Goal: Information Seeking & Learning: Learn about a topic

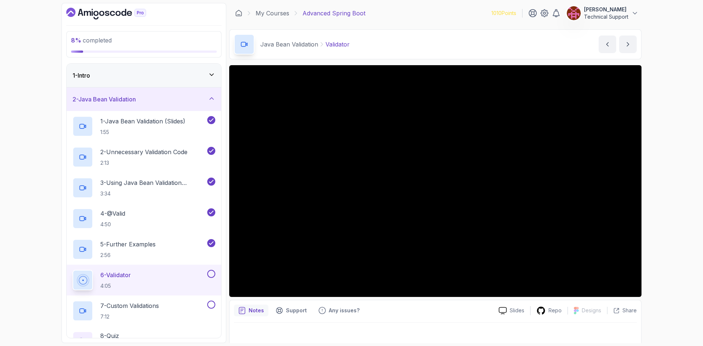
click at [660, 205] on div "8 % completed 1 - Intro 2 - Java Bean Validation 1 - Java Bean Validation (Slid…" at bounding box center [351, 173] width 703 height 346
drag, startPoint x: 258, startPoint y: 157, endPoint x: 670, endPoint y: 232, distance: 418.6
click at [670, 232] on div "8 % completed 1 - Intro 2 - Java Bean Validation 1 - Java Bean Validation (Slid…" at bounding box center [351, 173] width 703 height 346
click at [654, 190] on div "8 % completed 1 - Intro 2 - Java Bean Validation 1 - Java Bean Validation (Slid…" at bounding box center [351, 173] width 703 height 346
click at [654, 192] on div "8 % completed 1 - Intro 2 - Java Bean Validation 1 - Java Bean Validation (Slid…" at bounding box center [351, 173] width 703 height 346
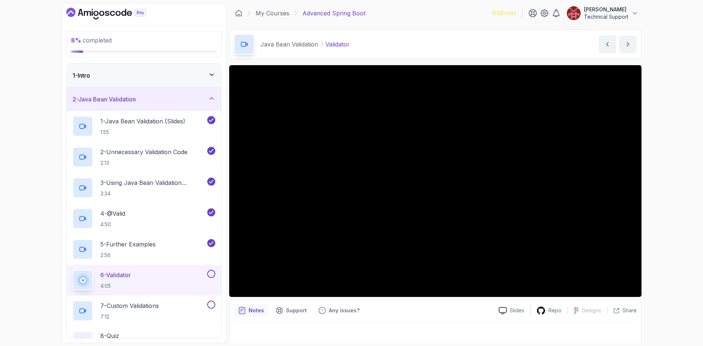
click at [658, 209] on div "8 % completed 1 - Intro 2 - Java Bean Validation 1 - Java Bean Validation (Slid…" at bounding box center [351, 173] width 703 height 346
click at [673, 199] on div "8 % completed 1 - Intro 2 - Java Bean Validation 1 - Java Bean Validation (Slid…" at bounding box center [351, 173] width 703 height 346
click at [658, 223] on div "8 % completed 1 - Intro 2 - Java Bean Validation 1 - Java Bean Validation (Slid…" at bounding box center [351, 173] width 703 height 346
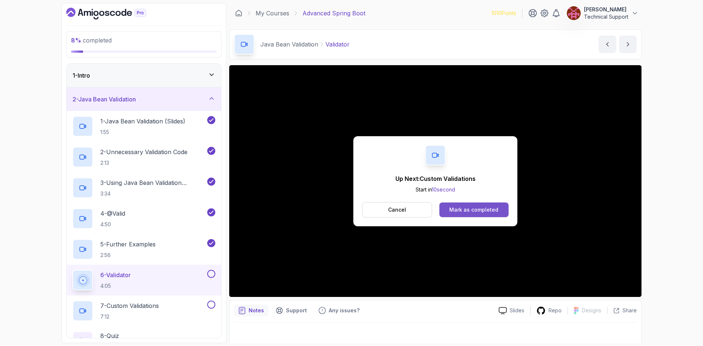
click at [465, 213] on div "Mark as completed" at bounding box center [473, 209] width 49 height 7
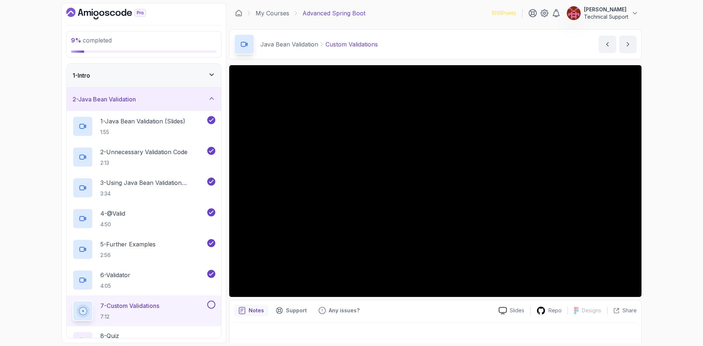
click at [672, 196] on div "9 % completed 1 - Intro 2 - Java Bean Validation 1 - Java Bean Validation (Slid…" at bounding box center [351, 173] width 703 height 346
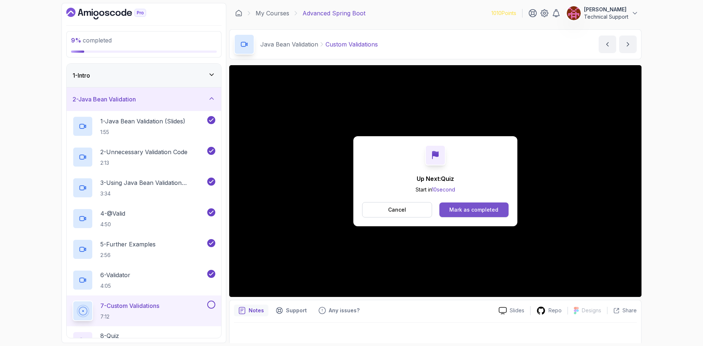
click at [464, 214] on button "Mark as completed" at bounding box center [473, 209] width 69 height 15
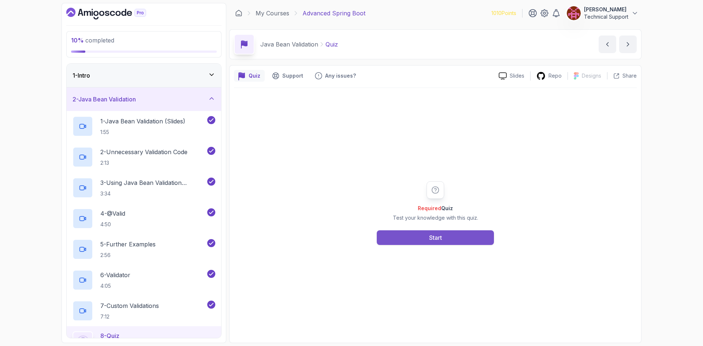
click at [433, 239] on div "Start" at bounding box center [435, 237] width 13 height 9
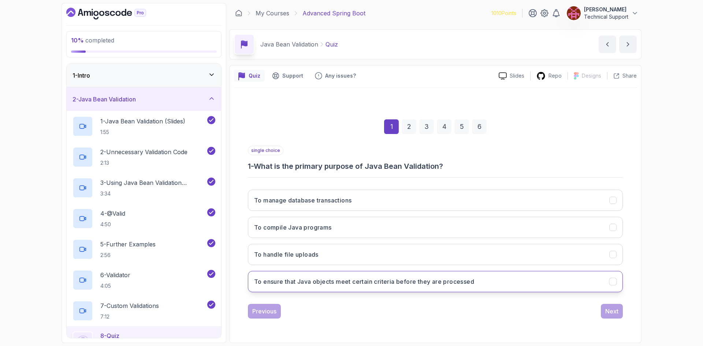
click at [401, 290] on button "To ensure that Java objects meet certain criteria before they are processed" at bounding box center [435, 281] width 375 height 21
click at [619, 310] on button "Next" at bounding box center [611, 311] width 22 height 15
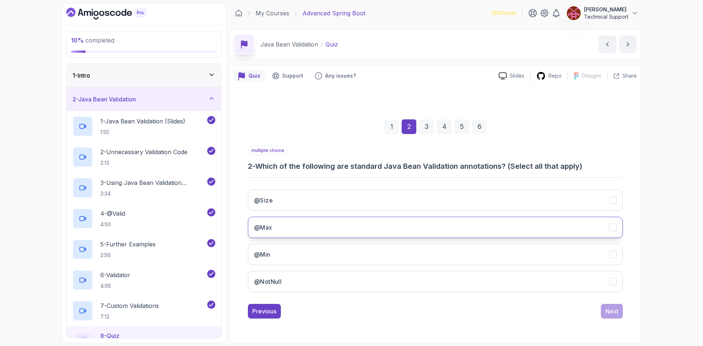
click at [296, 228] on button "@Max" at bounding box center [435, 227] width 375 height 21
click at [299, 254] on button "@Min" at bounding box center [435, 254] width 375 height 21
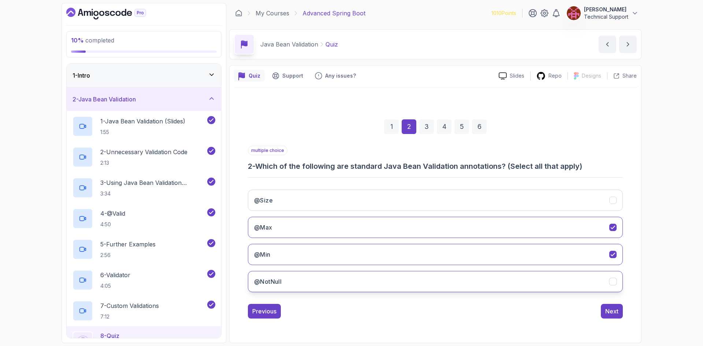
click at [302, 278] on button "@NotNull" at bounding box center [435, 281] width 375 height 21
click at [610, 308] on div "Next" at bounding box center [611, 311] width 13 height 9
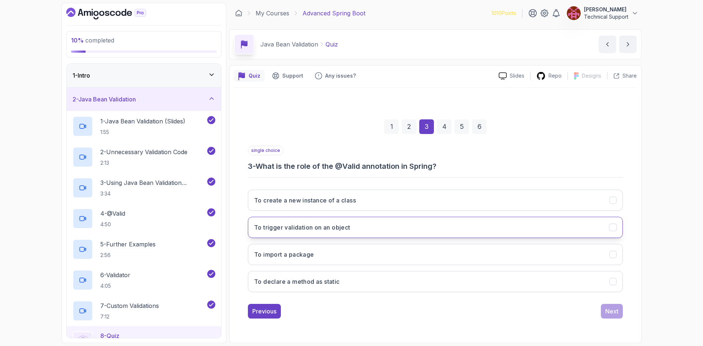
click at [341, 228] on h3 "To trigger validation on an object" at bounding box center [302, 227] width 96 height 9
click at [615, 311] on div "Next" at bounding box center [611, 311] width 13 height 9
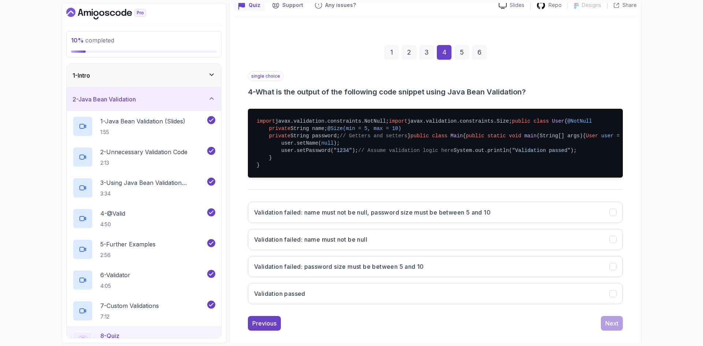
scroll to position [73, 0]
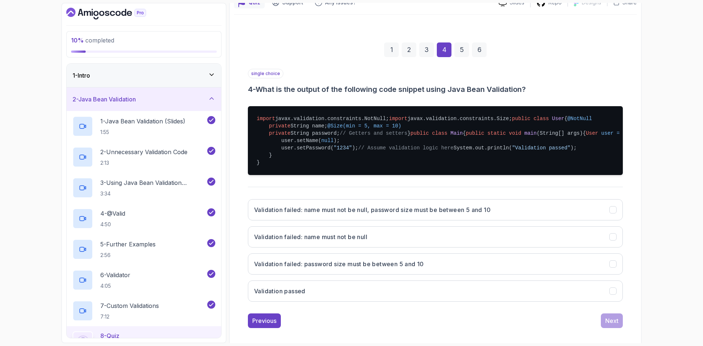
click at [388, 54] on div "1" at bounding box center [391, 49] width 15 height 15
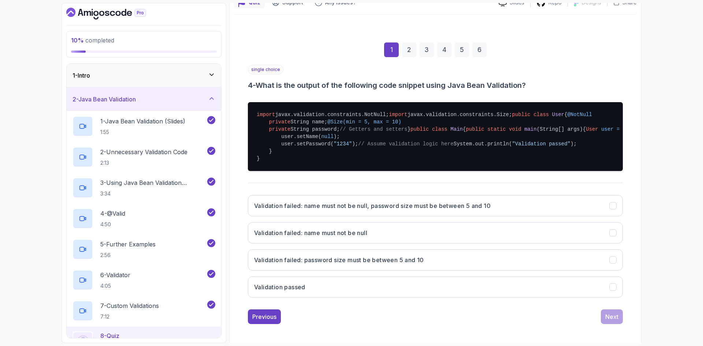
scroll to position [0, 0]
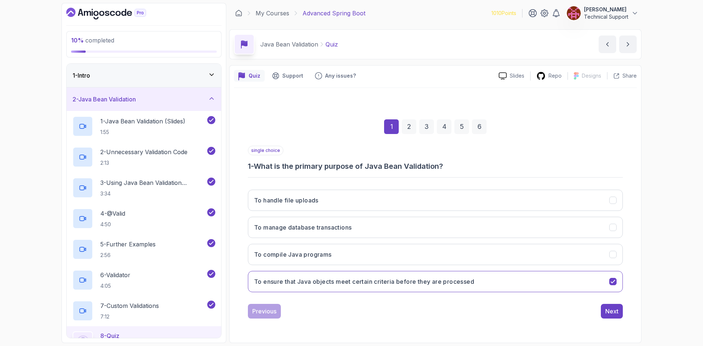
click at [406, 128] on div "2" at bounding box center [408, 126] width 15 height 15
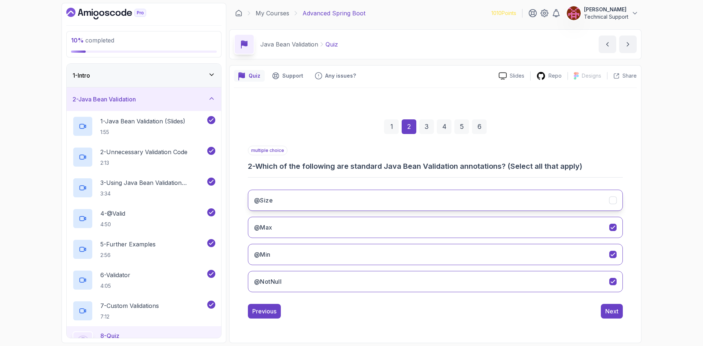
click at [268, 199] on h3 "@Size" at bounding box center [263, 200] width 19 height 9
click at [603, 312] on button "Next" at bounding box center [611, 311] width 22 height 15
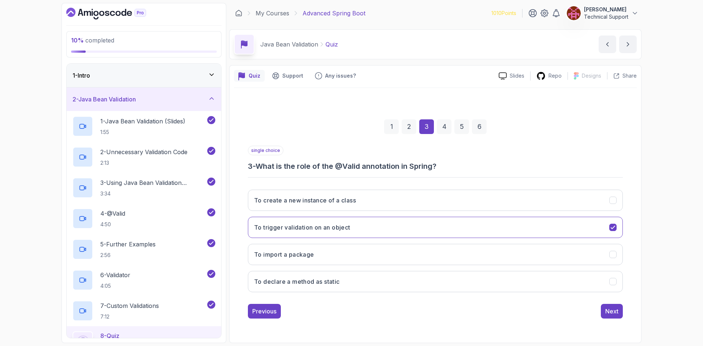
click at [442, 130] on div "4" at bounding box center [444, 126] width 15 height 15
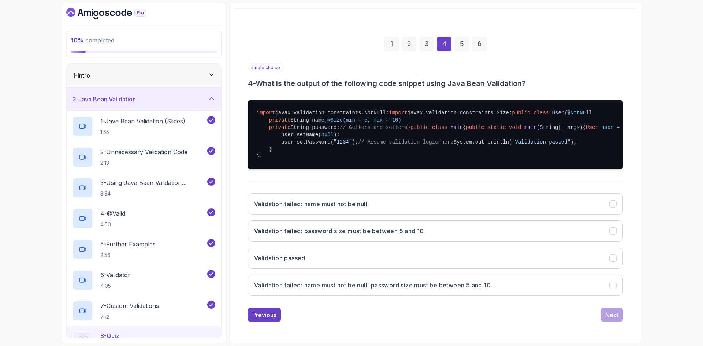
scroll to position [189, 0]
click at [323, 209] on button "Validation failed: name must not be null" at bounding box center [435, 203] width 375 height 21
click at [616, 318] on div "Next" at bounding box center [611, 314] width 13 height 9
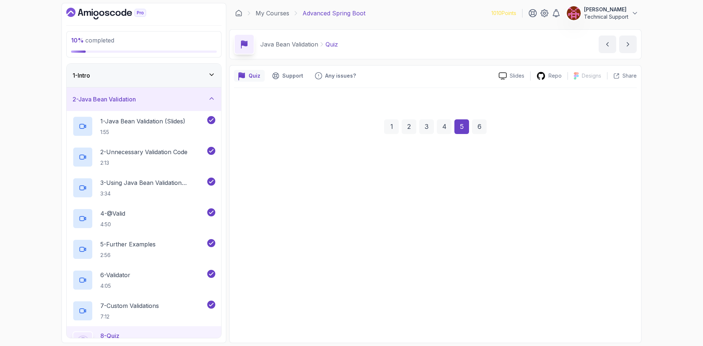
scroll to position [0, 0]
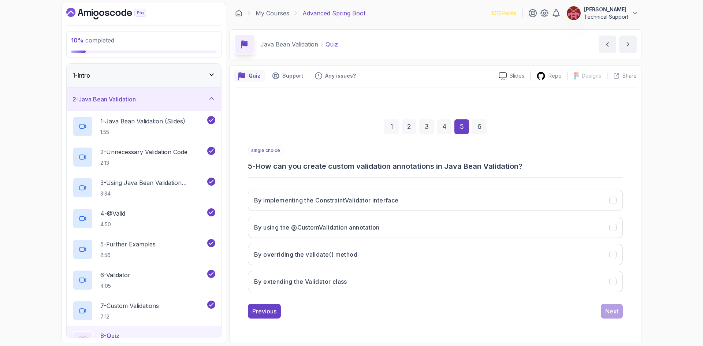
click at [443, 132] on div "4" at bounding box center [444, 126] width 15 height 15
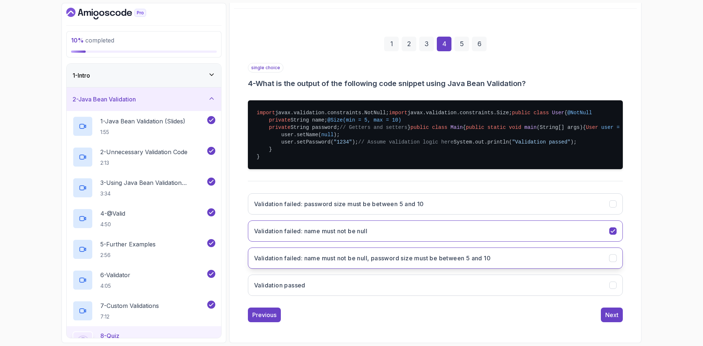
scroll to position [189, 0]
click at [413, 261] on h3 "Validation failed: name must not be null, password size must be between 5 and 10" at bounding box center [372, 258] width 236 height 9
click at [611, 318] on div "Next" at bounding box center [611, 314] width 13 height 9
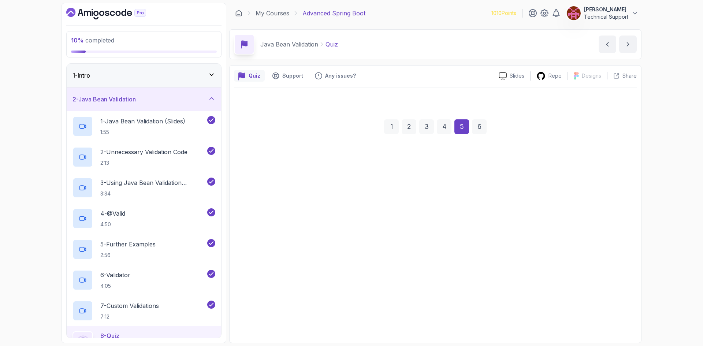
scroll to position [0, 0]
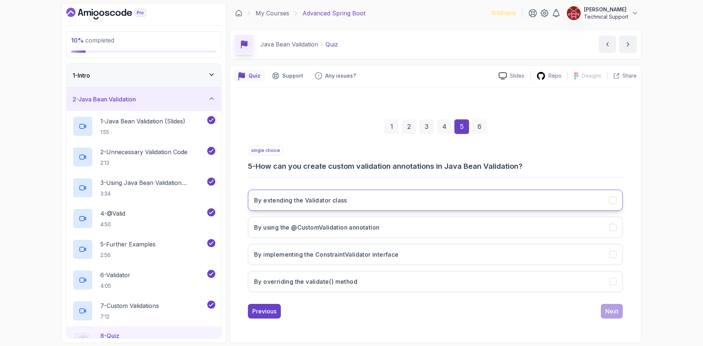
click at [352, 201] on button "By extending the Validator class" at bounding box center [435, 200] width 375 height 21
click at [611, 313] on div "Next" at bounding box center [611, 311] width 13 height 9
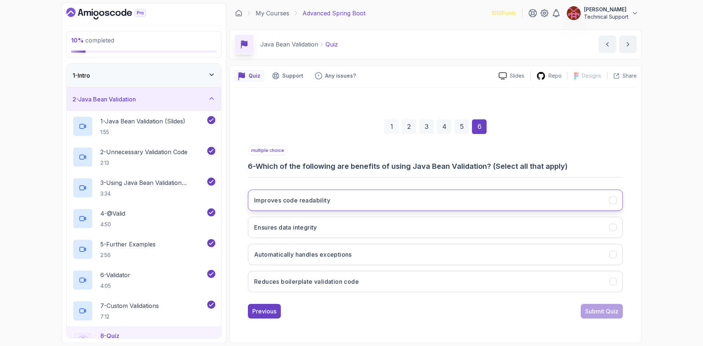
click at [341, 205] on button "Improves code readability" at bounding box center [435, 200] width 375 height 21
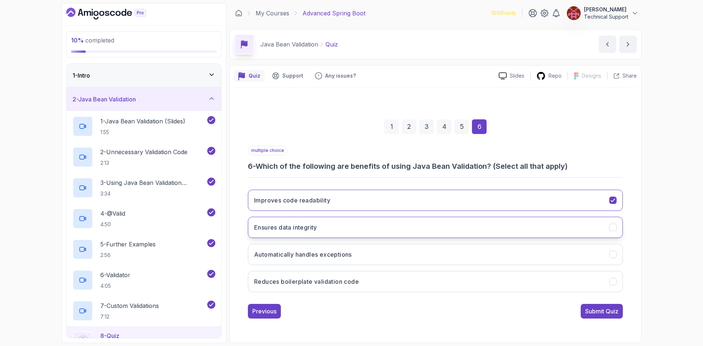
click at [326, 229] on button "Ensures data integrity" at bounding box center [435, 227] width 375 height 21
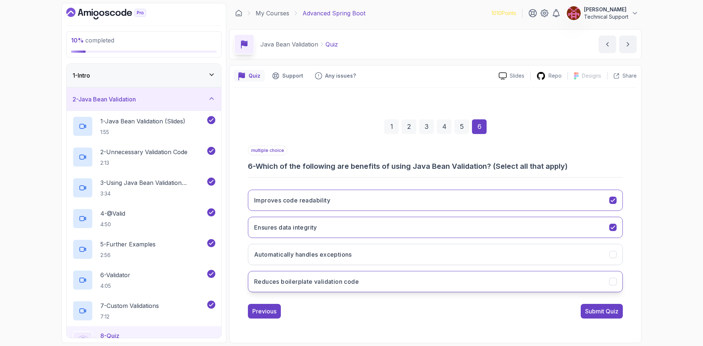
click at [343, 282] on h3 "Reduces boilerplate validation code" at bounding box center [306, 281] width 105 height 9
click at [465, 278] on button "Reduces boilerplate validation code" at bounding box center [435, 281] width 375 height 21
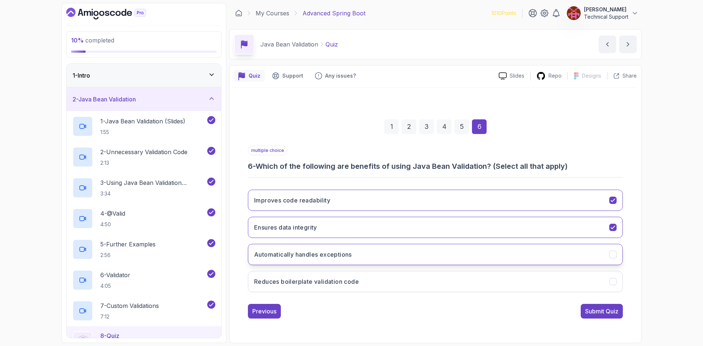
click at [461, 260] on button "Automatically handles exceptions" at bounding box center [435, 254] width 375 height 21
click at [603, 311] on div "Submit Quiz" at bounding box center [601, 311] width 33 height 9
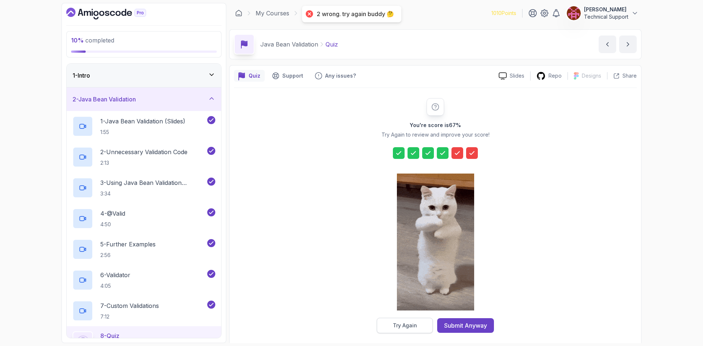
click at [423, 326] on button "Try Again" at bounding box center [405, 325] width 56 height 15
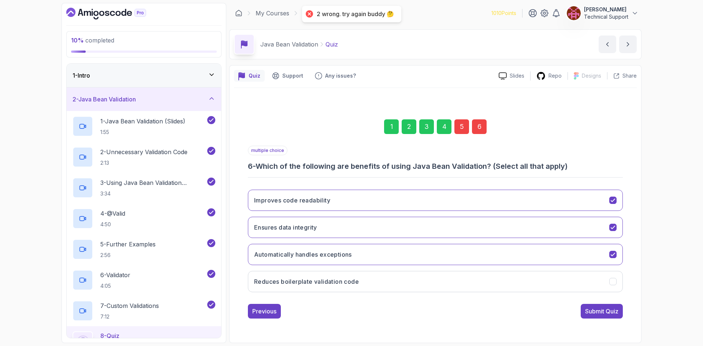
click at [458, 131] on div "5" at bounding box center [461, 126] width 15 height 15
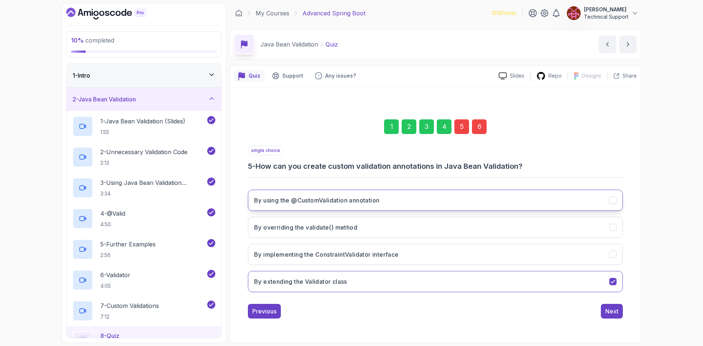
click at [334, 205] on button "By using the @CustomValidation annotation" at bounding box center [435, 200] width 375 height 21
drag, startPoint x: 349, startPoint y: 259, endPoint x: 411, endPoint y: 275, distance: 63.9
click at [349, 259] on button "By implementing the ConstraintValidator interface" at bounding box center [435, 254] width 375 height 21
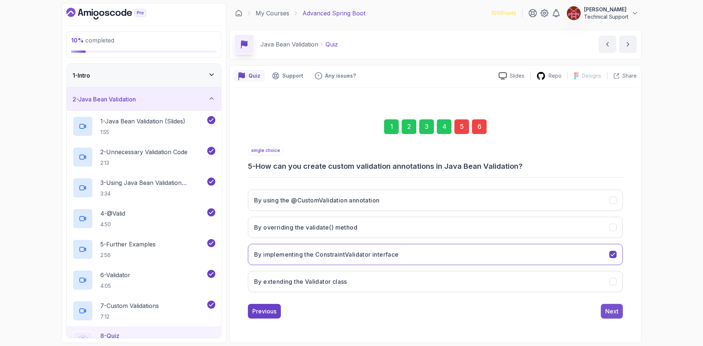
click at [607, 312] on div "Next" at bounding box center [611, 311] width 13 height 9
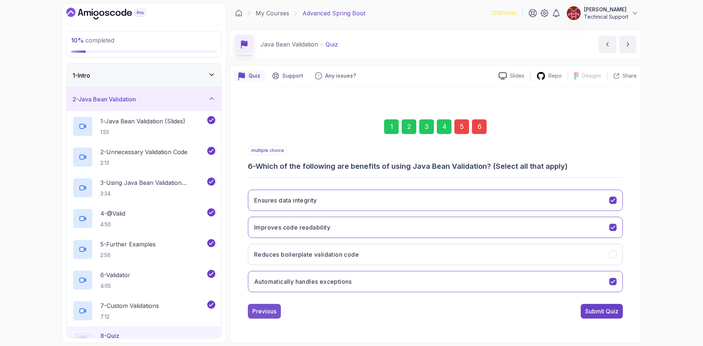
click at [272, 308] on div "Previous" at bounding box center [264, 311] width 24 height 9
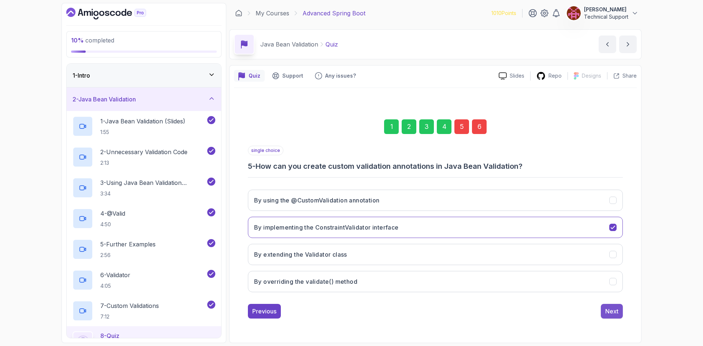
click at [606, 317] on button "Next" at bounding box center [611, 311] width 22 height 15
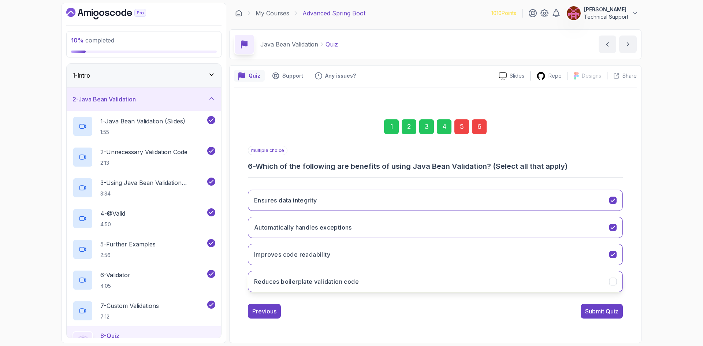
click at [372, 282] on button "Reduces boilerplate validation code" at bounding box center [435, 281] width 375 height 21
click at [587, 315] on button "Submit Quiz" at bounding box center [601, 311] width 42 height 15
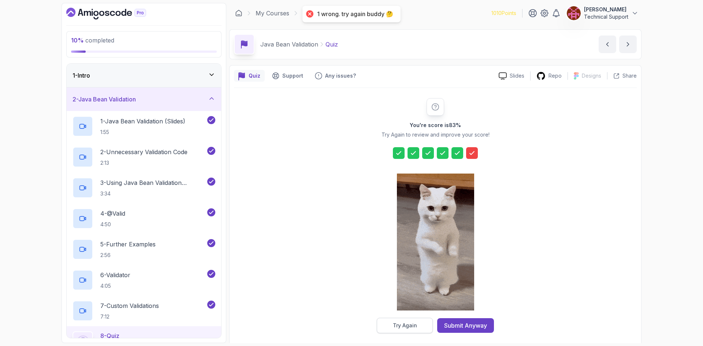
click at [423, 322] on button "Try Again" at bounding box center [405, 325] width 56 height 15
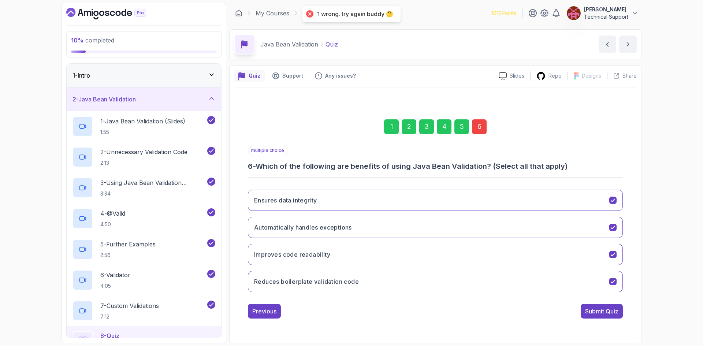
click at [476, 130] on div "6" at bounding box center [479, 126] width 15 height 15
click at [454, 129] on div "5" at bounding box center [461, 126] width 15 height 15
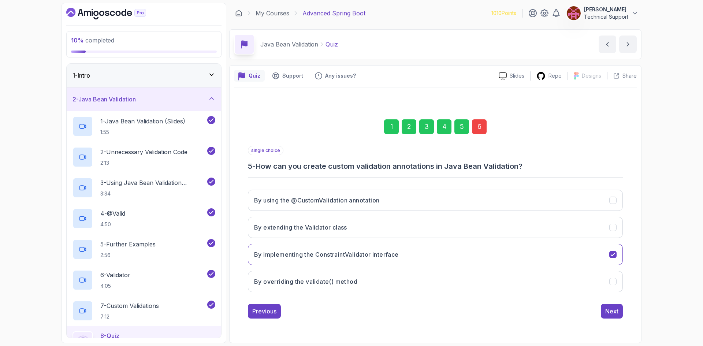
click at [479, 130] on div "6" at bounding box center [479, 126] width 15 height 15
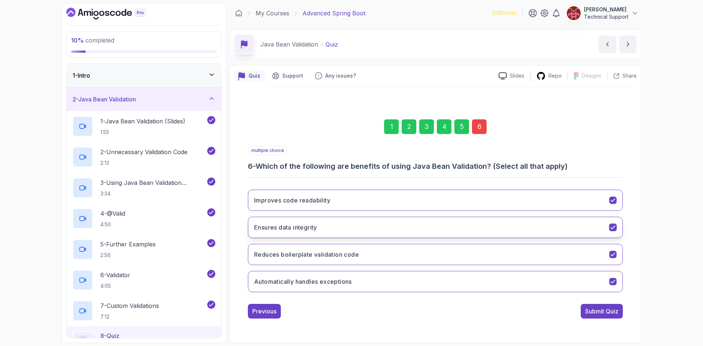
click at [358, 231] on button "Ensures data integrity" at bounding box center [435, 227] width 375 height 21
click at [595, 311] on div "Submit Quiz" at bounding box center [601, 311] width 33 height 9
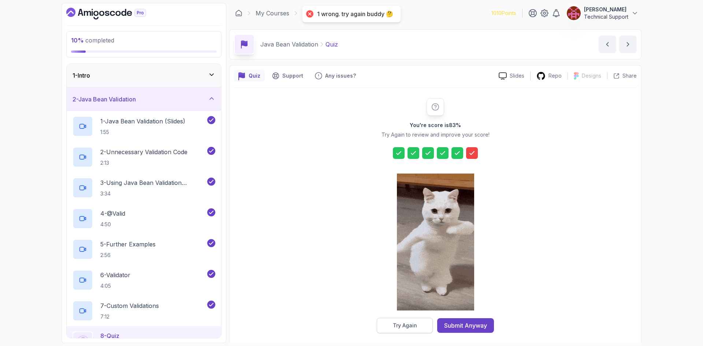
click at [409, 322] on div "Try Again" at bounding box center [405, 325] width 24 height 7
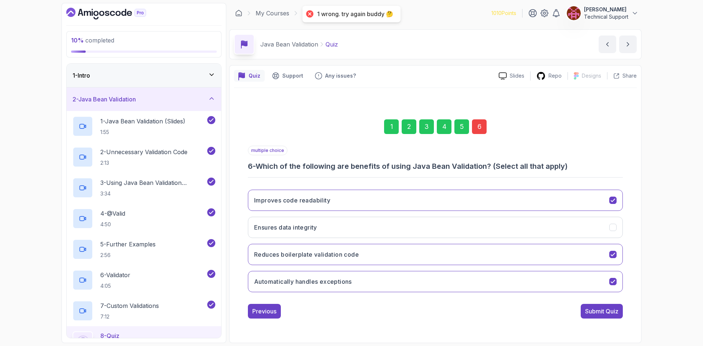
click at [477, 127] on div "6" at bounding box center [479, 126] width 15 height 15
click at [385, 258] on button "Reduces boilerplate validation code" at bounding box center [435, 254] width 375 height 21
click at [598, 315] on button "Submit Quiz" at bounding box center [601, 311] width 42 height 15
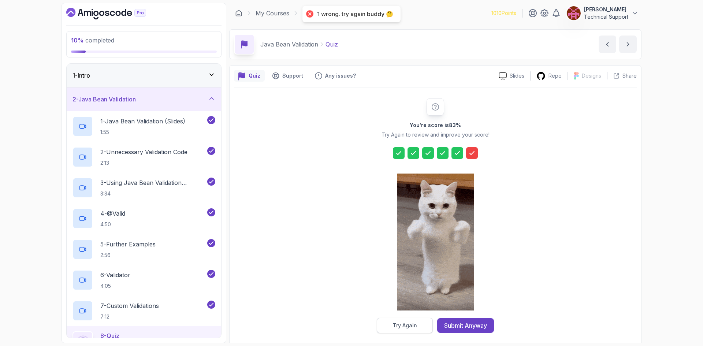
click at [408, 321] on button "Try Again" at bounding box center [405, 325] width 56 height 15
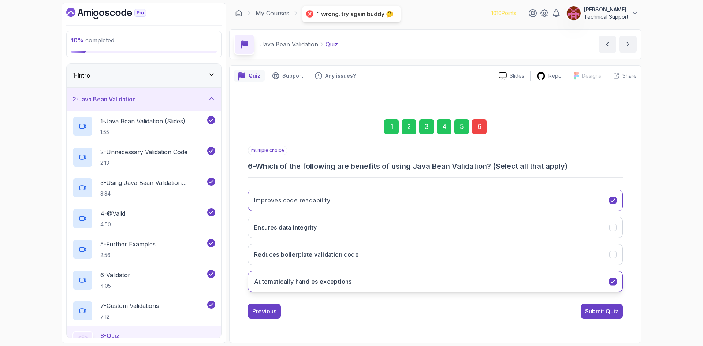
click at [431, 284] on button "Automatically handles exceptions" at bounding box center [435, 281] width 375 height 21
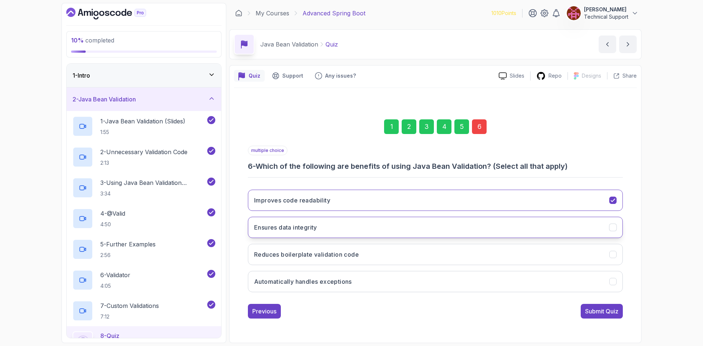
click at [530, 233] on button "Ensures data integrity" at bounding box center [435, 227] width 375 height 21
click at [595, 310] on div "Submit Quiz" at bounding box center [601, 311] width 33 height 9
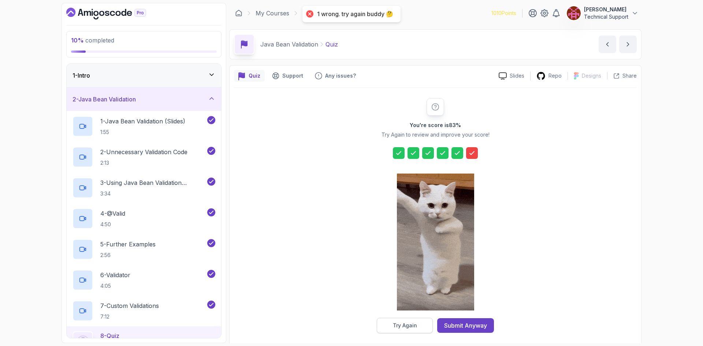
click at [419, 319] on button "Try Again" at bounding box center [405, 325] width 56 height 15
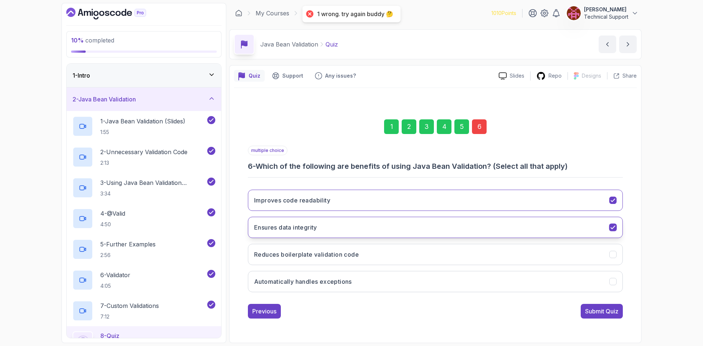
drag, startPoint x: 392, startPoint y: 228, endPoint x: 579, endPoint y: 314, distance: 206.4
click at [393, 228] on button "Ensures data integrity" at bounding box center [435, 227] width 375 height 21
click at [610, 309] on div "Submit Quiz" at bounding box center [601, 311] width 33 height 9
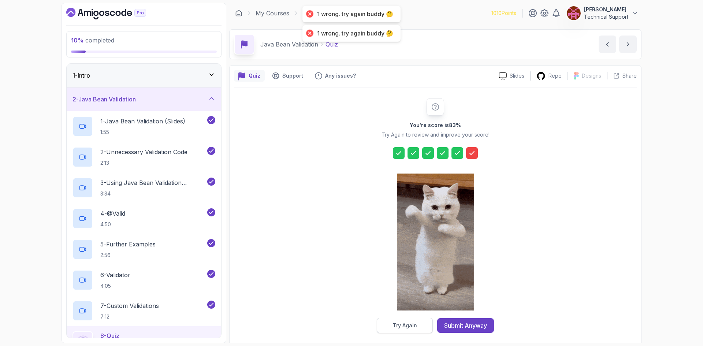
click at [405, 329] on button "Try Again" at bounding box center [405, 325] width 56 height 15
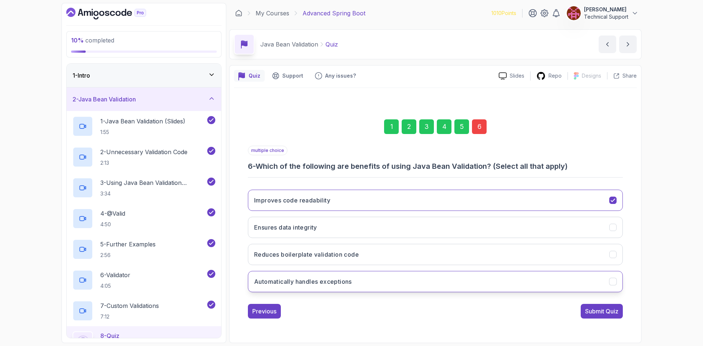
click at [364, 284] on button "Automatically handles exceptions" at bounding box center [435, 281] width 375 height 21
click at [591, 308] on div "Submit Quiz" at bounding box center [601, 311] width 33 height 9
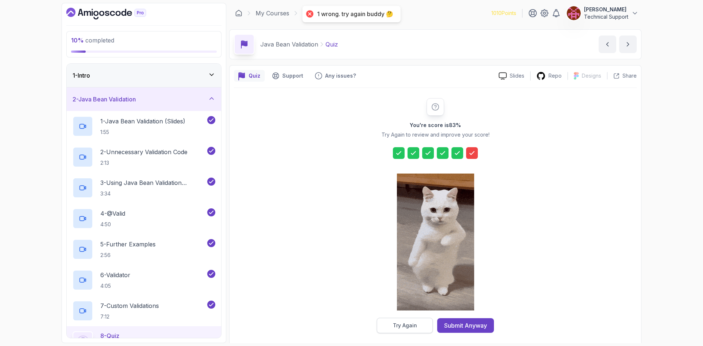
click at [413, 325] on div "Try Again" at bounding box center [405, 325] width 24 height 7
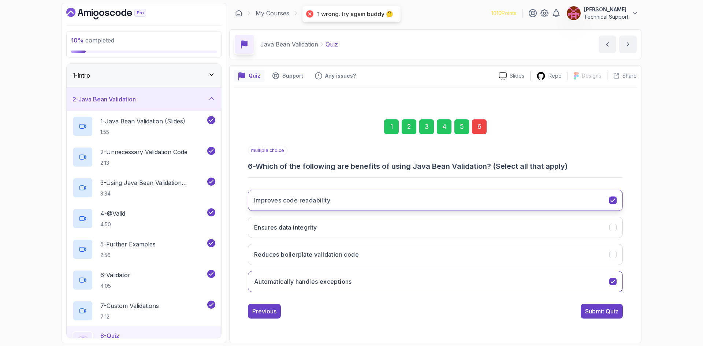
click at [335, 207] on button "Improves code readability" at bounding box center [435, 200] width 375 height 21
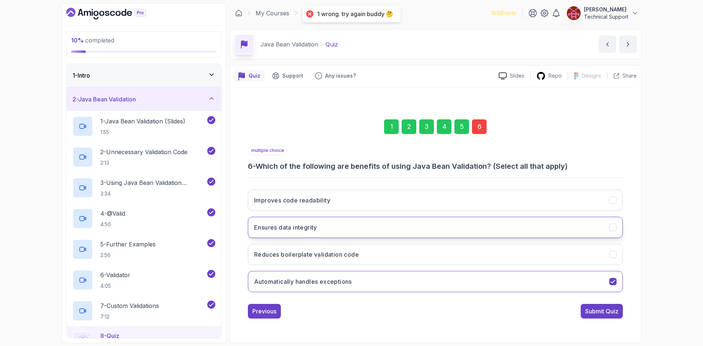
click at [337, 229] on button "Ensures data integrity" at bounding box center [435, 227] width 375 height 21
click at [416, 288] on button "Automatically handles exceptions" at bounding box center [435, 281] width 375 height 21
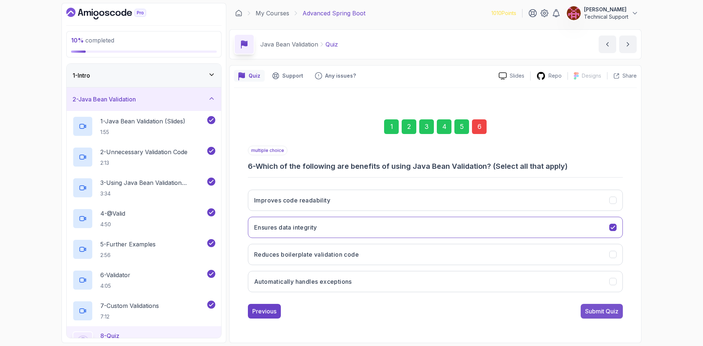
click at [592, 312] on div "Submit Quiz" at bounding box center [601, 311] width 33 height 9
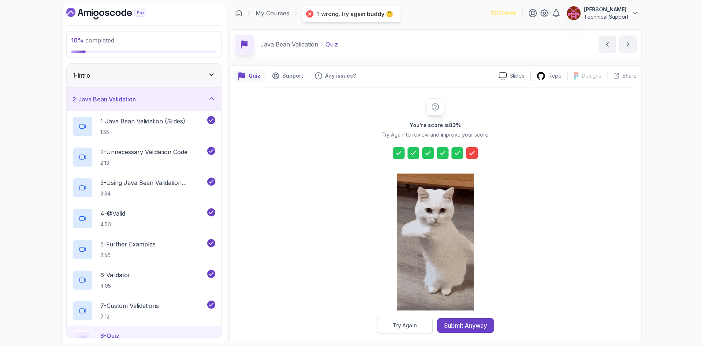
click at [408, 320] on button "Try Again" at bounding box center [405, 325] width 56 height 15
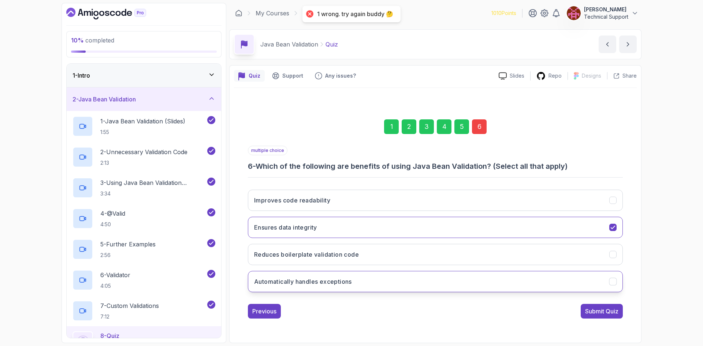
drag, startPoint x: 359, startPoint y: 280, endPoint x: 364, endPoint y: 282, distance: 5.1
click at [360, 280] on button "Automatically handles exceptions" at bounding box center [435, 281] width 375 height 21
click at [585, 314] on div "Submit Quiz" at bounding box center [601, 311] width 33 height 9
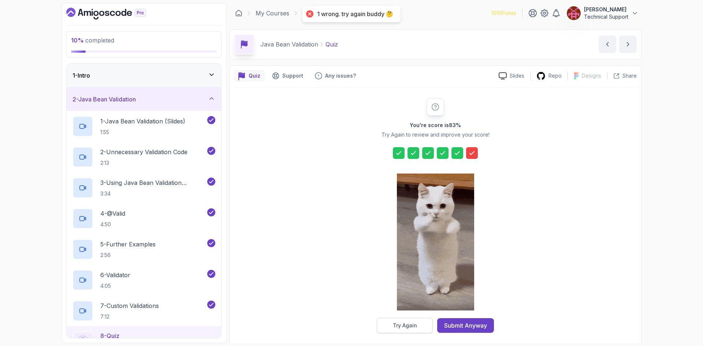
click at [411, 325] on div "Try Again" at bounding box center [405, 325] width 24 height 7
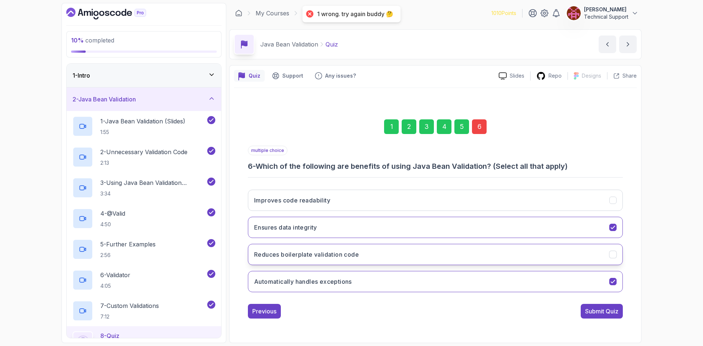
drag, startPoint x: 355, startPoint y: 248, endPoint x: 403, endPoint y: 262, distance: 50.5
click at [356, 248] on button "Reduces boilerplate validation code" at bounding box center [435, 254] width 375 height 21
click at [593, 310] on div "Submit Quiz" at bounding box center [601, 311] width 33 height 9
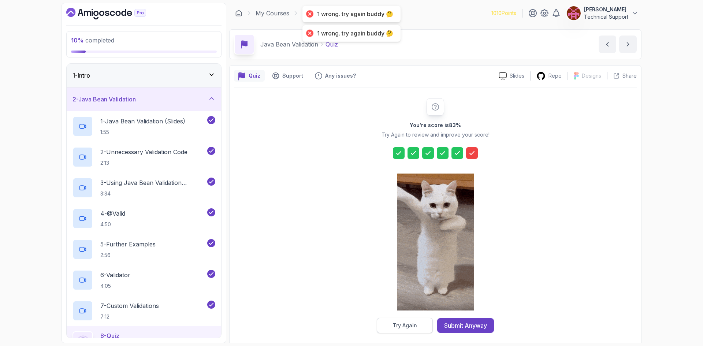
click at [412, 323] on div "Try Again" at bounding box center [405, 325] width 24 height 7
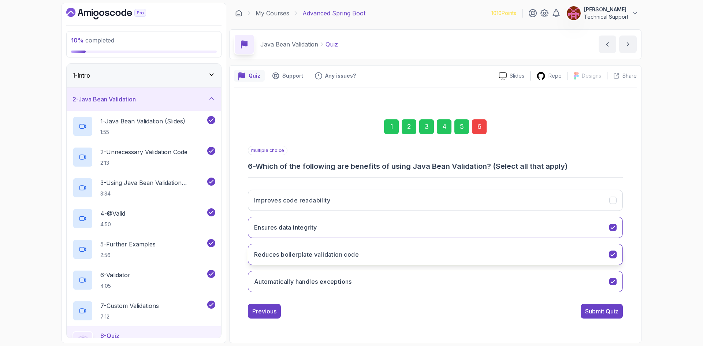
click at [394, 259] on button "Reduces boilerplate validation code" at bounding box center [435, 254] width 375 height 21
click at [388, 280] on button "Automatically handles exceptions" at bounding box center [435, 281] width 375 height 21
click at [376, 228] on button "Ensures data integrity" at bounding box center [435, 227] width 375 height 21
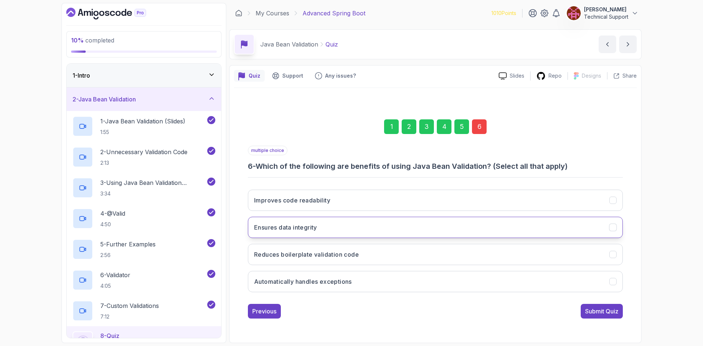
click at [304, 227] on h3 "Ensures data integrity" at bounding box center [285, 227] width 63 height 9
click at [600, 310] on div "Submit Quiz" at bounding box center [601, 311] width 33 height 9
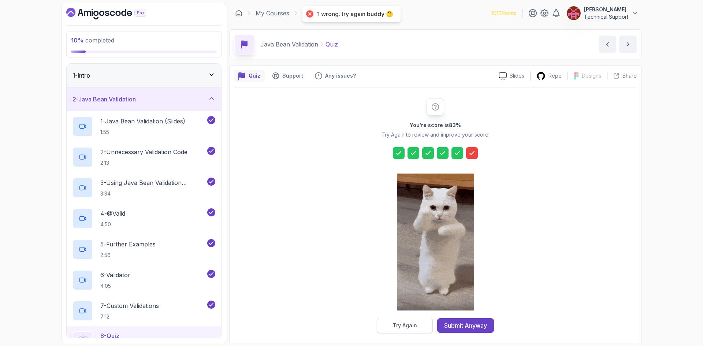
click at [410, 322] on button "Try Again" at bounding box center [405, 325] width 56 height 15
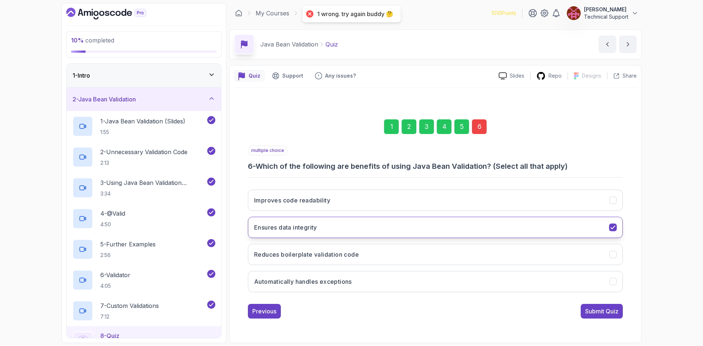
click at [330, 232] on button "Ensures data integrity" at bounding box center [435, 227] width 375 height 21
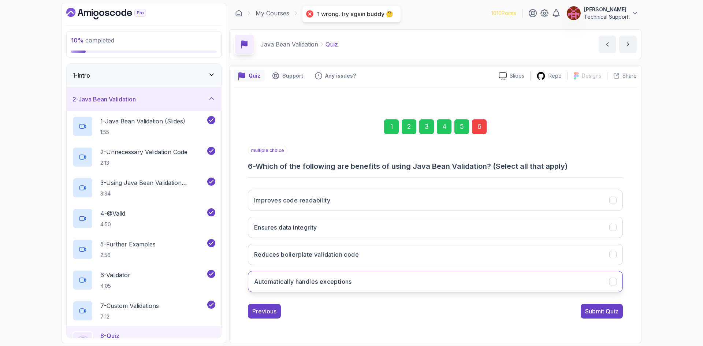
click at [339, 287] on button "Automatically handles exceptions" at bounding box center [435, 281] width 375 height 21
click at [593, 314] on div "Submit Quiz" at bounding box center [601, 311] width 33 height 9
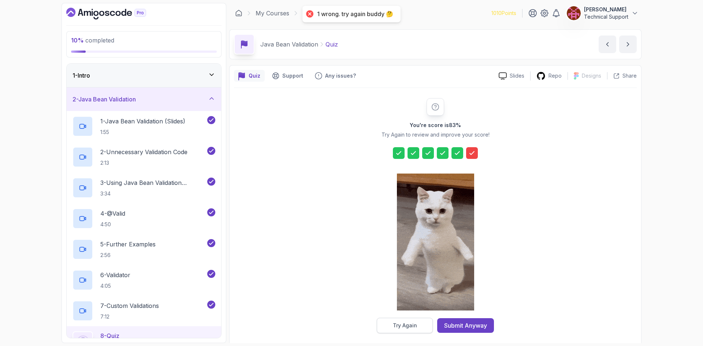
click at [414, 321] on button "Try Again" at bounding box center [405, 325] width 56 height 15
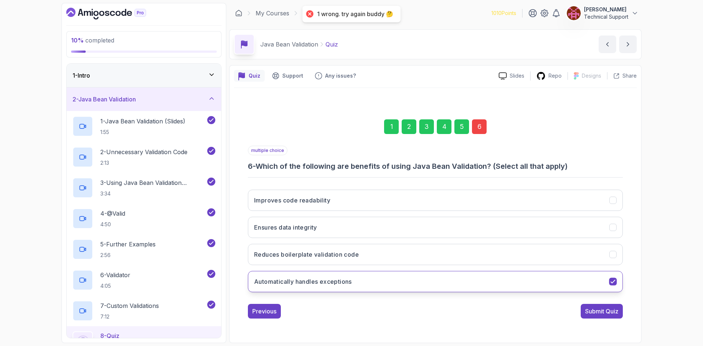
click at [373, 285] on button "Automatically handles exceptions" at bounding box center [435, 281] width 375 height 21
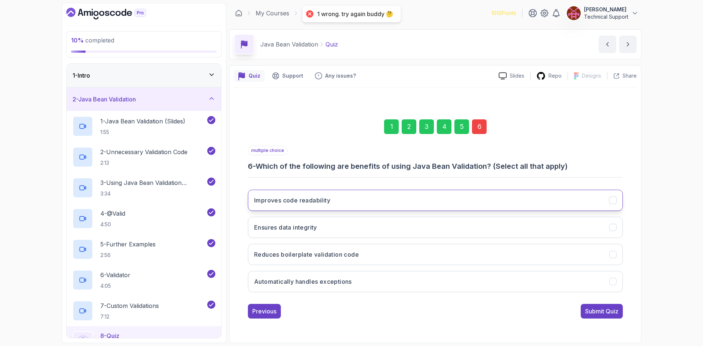
drag, startPoint x: 358, startPoint y: 233, endPoint x: 357, endPoint y: 207, distance: 26.4
click at [358, 231] on button "Ensures data integrity" at bounding box center [435, 227] width 375 height 21
click at [357, 206] on button "Improves code readability" at bounding box center [435, 200] width 375 height 21
click at [593, 310] on div "Submit Quiz" at bounding box center [601, 311] width 33 height 9
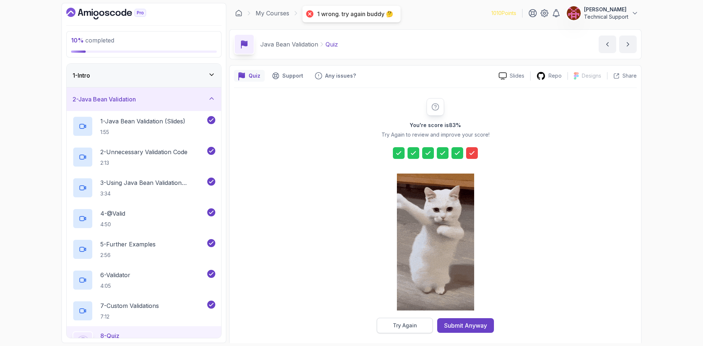
click at [416, 324] on div "Try Again" at bounding box center [405, 325] width 24 height 7
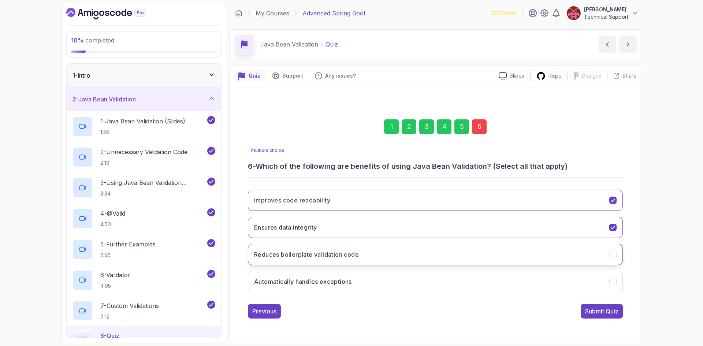
click at [343, 255] on h3 "Reduces boilerplate validation code" at bounding box center [306, 254] width 105 height 9
click at [594, 313] on div "Submit Quiz" at bounding box center [601, 311] width 33 height 9
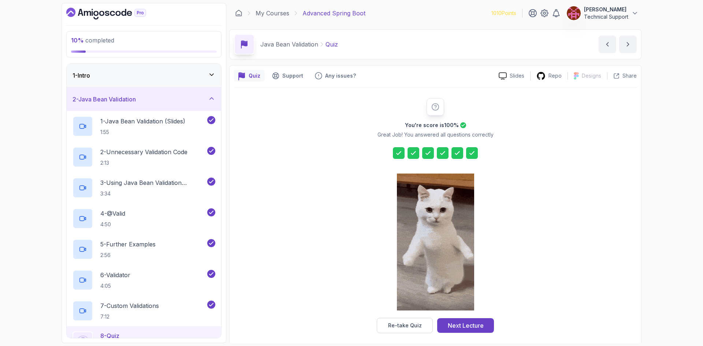
click at [475, 156] on div at bounding box center [472, 153] width 12 height 12
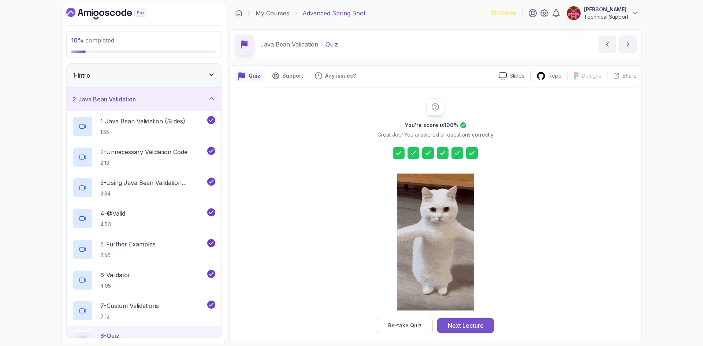
click at [472, 322] on div "Next Lecture" at bounding box center [466, 325] width 36 height 9
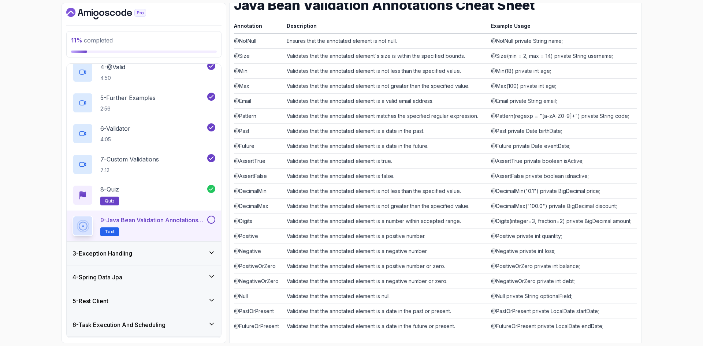
scroll to position [125, 0]
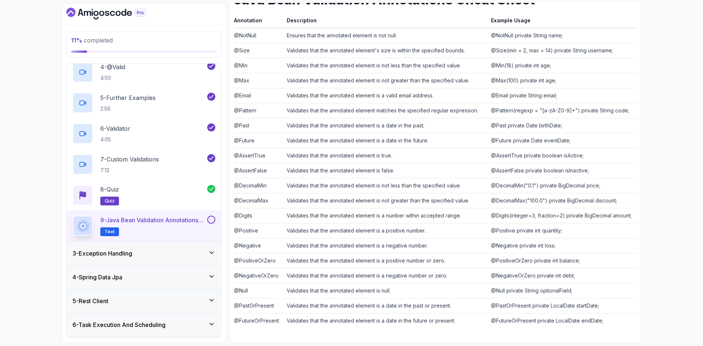
click at [210, 220] on button at bounding box center [211, 220] width 8 height 8
click at [171, 256] on div "3 - Exception Handling" at bounding box center [143, 253] width 143 height 9
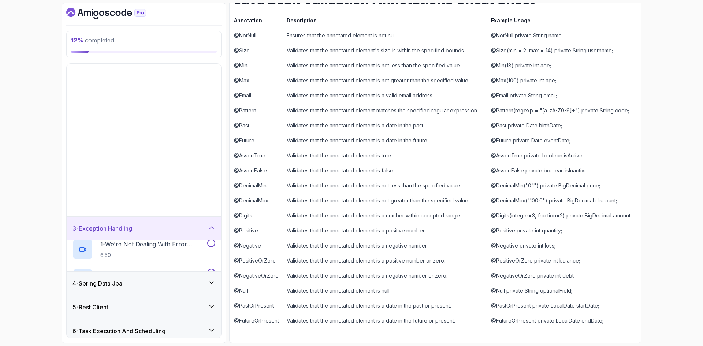
scroll to position [35, 0]
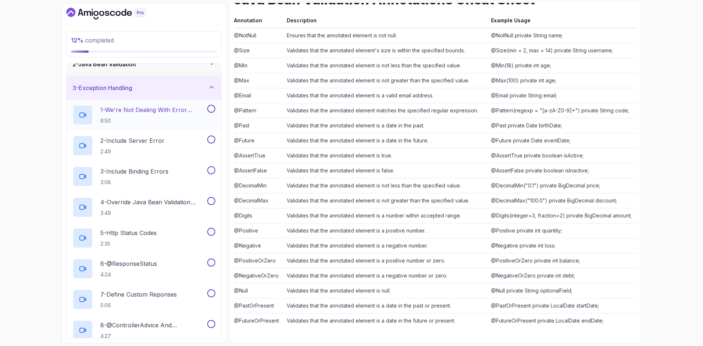
click at [173, 118] on p "6:50" at bounding box center [152, 120] width 105 height 7
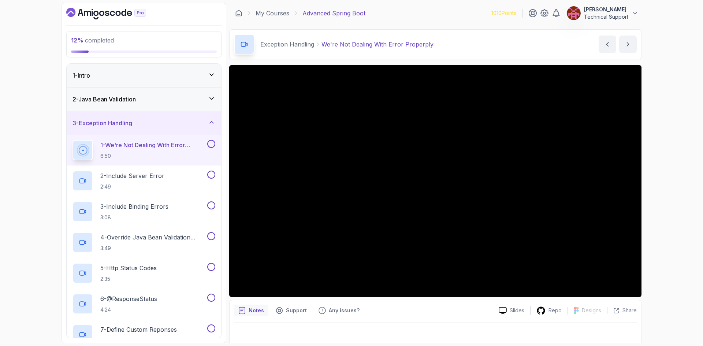
click at [666, 179] on div "12 % completed 1 - Intro 2 - Java Bean Validation 3 - Exception Handling 1 - We…" at bounding box center [351, 173] width 703 height 346
click at [654, 179] on div "12 % completed 1 - Intro 2 - Java Bean Validation 3 - Exception Handling 1 - We…" at bounding box center [351, 173] width 703 height 346
click at [651, 181] on div "12 % completed 1 - Intro 2 - Java Bean Validation 3 - Exception Handling 1 - We…" at bounding box center [351, 173] width 703 height 346
drag, startPoint x: 641, startPoint y: 184, endPoint x: 656, endPoint y: 232, distance: 49.9
click at [656, 232] on div "12 % completed 1 - Intro 2 - Java Bean Validation 3 - Exception Handling 1 - We…" at bounding box center [351, 173] width 703 height 346
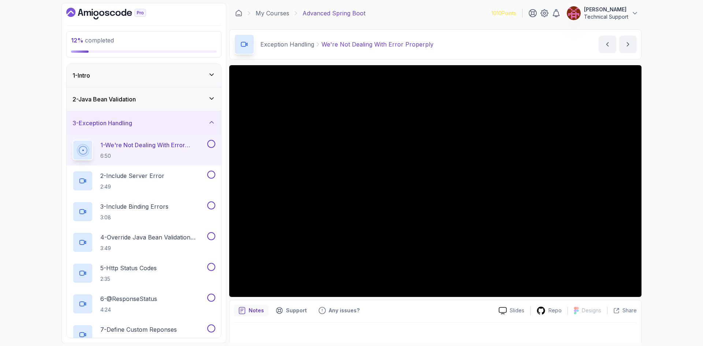
click at [653, 181] on div "12 % completed 1 - Intro 2 - Java Bean Validation 3 - Exception Handling 1 - We…" at bounding box center [351, 173] width 703 height 346
click at [660, 196] on div "12 % completed 1 - Intro 2 - Java Bean Validation 3 - Exception Handling 1 - We…" at bounding box center [351, 173] width 703 height 346
click at [658, 195] on div "12 % completed 1 - Intro 2 - Java Bean Validation 3 - Exception Handling 1 - We…" at bounding box center [351, 173] width 703 height 346
click at [654, 193] on div "12 % completed 1 - Intro 2 - Java Bean Validation 3 - Exception Handling 1 - We…" at bounding box center [351, 173] width 703 height 346
click at [655, 195] on div "12 % completed 1 - Intro 2 - Java Bean Validation 3 - Exception Handling 1 - We…" at bounding box center [351, 173] width 703 height 346
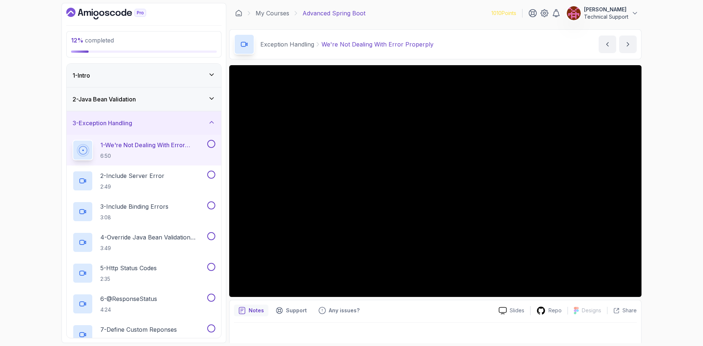
click at [650, 179] on div "12 % completed 1 - Intro 2 - Java Bean Validation 3 - Exception Handling 1 - We…" at bounding box center [351, 173] width 703 height 346
click at [648, 184] on div "12 % completed 1 - Intro 2 - Java Bean Validation 3 - Exception Handling 1 - We…" at bounding box center [351, 173] width 703 height 346
click at [648, 185] on div "12 % completed 1 - Intro 2 - Java Bean Validation 3 - Exception Handling 1 - We…" at bounding box center [351, 173] width 703 height 346
click at [654, 182] on div "12 % completed 1 - Intro 2 - Java Bean Validation 3 - Exception Handling 1 - We…" at bounding box center [351, 173] width 703 height 346
click at [650, 179] on div "12 % completed 1 - Intro 2 - Java Bean Validation 3 - Exception Handling 1 - We…" at bounding box center [351, 173] width 703 height 346
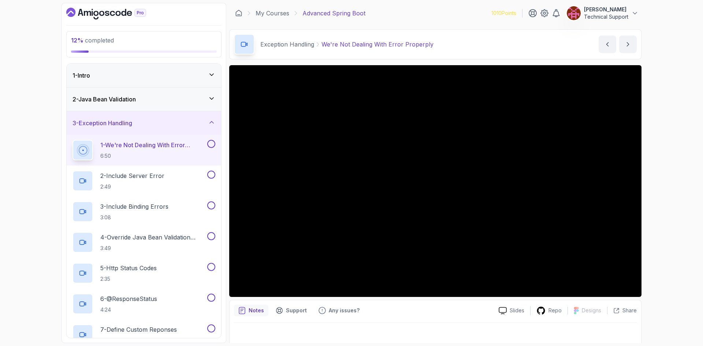
click at [650, 185] on div "12 % completed 1 - Intro 2 - Java Bean Validation 3 - Exception Handling 1 - We…" at bounding box center [351, 173] width 703 height 346
click at [652, 183] on div "12 % completed 1 - Intro 2 - Java Bean Validation 3 - Exception Handling 1 - We…" at bounding box center [351, 173] width 703 height 346
click at [652, 180] on div "12 % completed 1 - Intro 2 - Java Bean Validation 3 - Exception Handling 1 - We…" at bounding box center [351, 173] width 703 height 346
click at [655, 180] on div "12 % completed 1 - Intro 2 - Java Bean Validation 3 - Exception Handling 1 - We…" at bounding box center [351, 173] width 703 height 346
drag, startPoint x: 638, startPoint y: 185, endPoint x: 661, endPoint y: 234, distance: 54.2
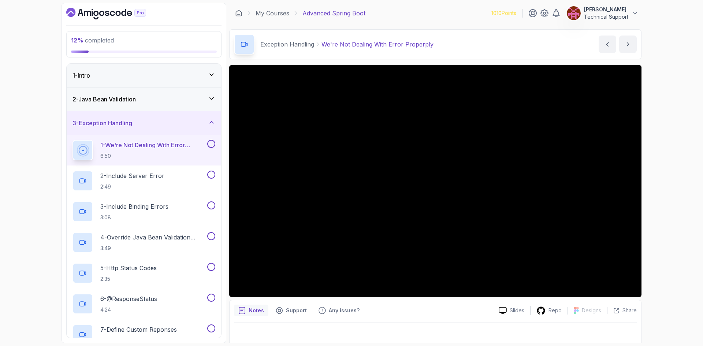
click at [661, 234] on div "12 % completed 1 - Intro 2 - Java Bean Validation 3 - Exception Handling 1 - We…" at bounding box center [351, 173] width 703 height 346
drag, startPoint x: 641, startPoint y: 231, endPoint x: 651, endPoint y: 262, distance: 32.4
click at [651, 262] on div "12 % completed 1 - Intro 2 - Java Bean Validation 3 - Exception Handling 1 - We…" at bounding box center [351, 173] width 703 height 346
click at [653, 172] on div "12 % completed 1 - Intro 2 - Java Bean Validation 3 - Exception Handling 1 - We…" at bounding box center [351, 173] width 703 height 346
click at [652, 193] on div "12 % completed 1 - Intro 2 - Java Bean Validation 3 - Exception Handling 1 - We…" at bounding box center [351, 173] width 703 height 346
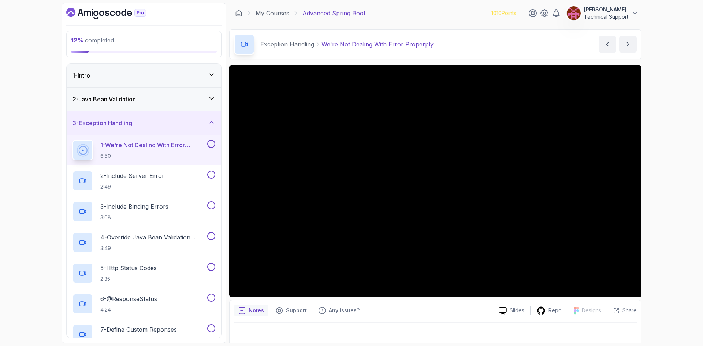
drag, startPoint x: 639, startPoint y: 189, endPoint x: 648, endPoint y: 225, distance: 36.7
click at [657, 225] on div "12 % completed 1 - Intro 2 - Java Bean Validation 3 - Exception Handling 1 - We…" at bounding box center [351, 173] width 703 height 346
drag, startPoint x: 640, startPoint y: 225, endPoint x: 653, endPoint y: 243, distance: 21.8
click at [671, 248] on div "12 % completed 1 - Intro 2 - Java Bean Validation 3 - Exception Handling 1 - We…" at bounding box center [351, 173] width 703 height 346
drag, startPoint x: 634, startPoint y: 239, endPoint x: 659, endPoint y: 262, distance: 33.9
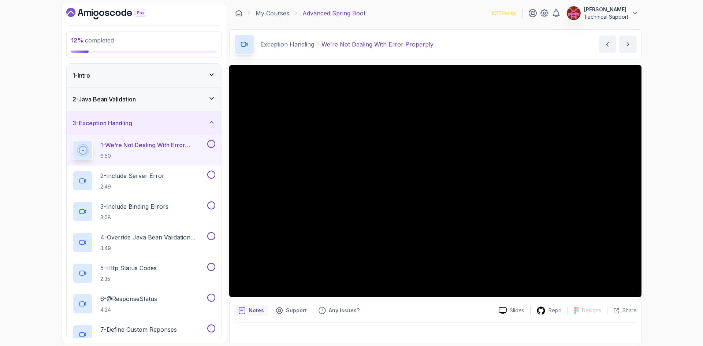
click at [659, 262] on div "12 % completed 1 - Intro 2 - Java Bean Validation 3 - Exception Handling 1 - We…" at bounding box center [351, 173] width 703 height 346
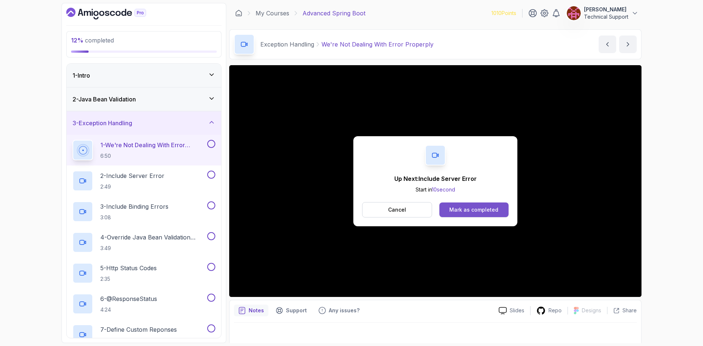
click at [485, 210] on div "Mark as completed" at bounding box center [473, 209] width 49 height 7
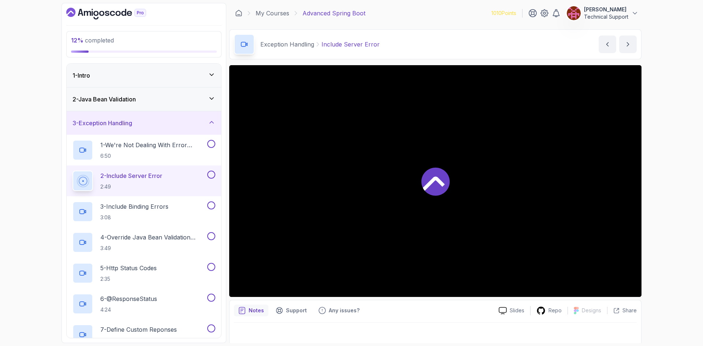
click at [662, 227] on div "12 % completed 1 - Intro 2 - Java Bean Validation 3 - Exception Handling 1 - We…" at bounding box center [351, 173] width 703 height 346
drag, startPoint x: 644, startPoint y: 229, endPoint x: 666, endPoint y: 263, distance: 40.8
click at [666, 263] on div "13 % completed 1 - Intro 2 - Java Bean Validation 3 - Exception Handling 1 - We…" at bounding box center [351, 173] width 703 height 346
click at [670, 248] on div "13 % completed 1 - Intro 2 - Java Bean Validation 3 - Exception Handling 1 - We…" at bounding box center [351, 173] width 703 height 346
click at [676, 249] on div "13 % completed 1 - Intro 2 - Java Bean Validation 3 - Exception Handling 1 - We…" at bounding box center [351, 173] width 703 height 346
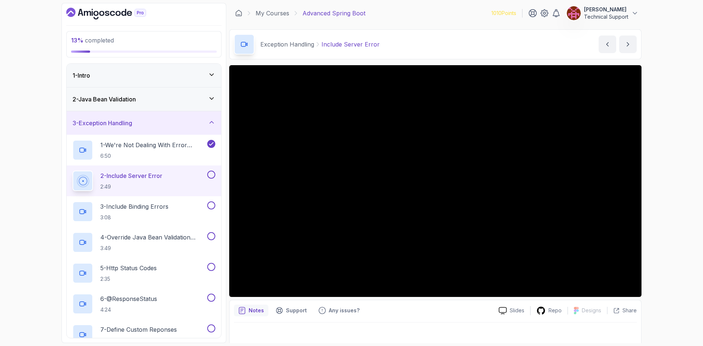
drag, startPoint x: 665, startPoint y: 245, endPoint x: 674, endPoint y: 283, distance: 39.2
click at [674, 283] on div "13 % completed 1 - Intro 2 - Java Bean Validation 3 - Exception Handling 1 - We…" at bounding box center [351, 173] width 703 height 346
click at [658, 227] on div "13 % completed 1 - Intro 2 - Java Bean Validation 3 - Exception Handling 1 - We…" at bounding box center [351, 173] width 703 height 346
click at [663, 223] on div "13 % completed 1 - Intro 2 - Java Bean Validation 3 - Exception Handling 1 - We…" at bounding box center [351, 173] width 703 height 346
click at [676, 186] on div "13 % completed 1 - Intro 2 - Java Bean Validation 3 - Exception Handling 1 - We…" at bounding box center [351, 173] width 703 height 346
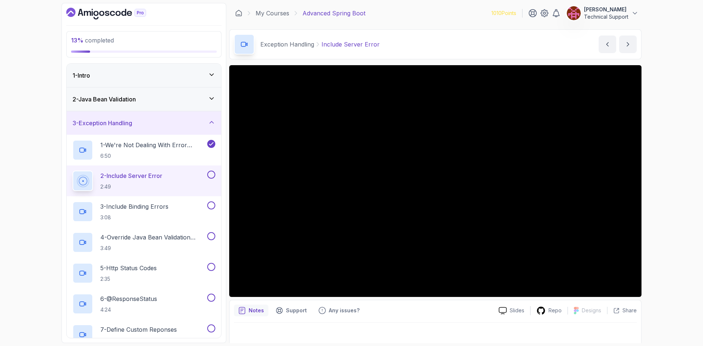
click at [668, 183] on div "13 % completed 1 - Intro 2 - Java Bean Validation 3 - Exception Handling 1 - We…" at bounding box center [351, 173] width 703 height 346
click at [662, 181] on div "13 % completed 1 - Intro 2 - Java Bean Validation 3 - Exception Handling 1 - We…" at bounding box center [351, 173] width 703 height 346
click at [659, 184] on div "13 % completed 1 - Intro 2 - Java Bean Validation 3 - Exception Handling 1 - We…" at bounding box center [351, 173] width 703 height 346
click at [659, 185] on div "13 % completed 1 - Intro 2 - Java Bean Validation 3 - Exception Handling 1 - We…" at bounding box center [351, 173] width 703 height 346
click at [654, 181] on div "13 % completed 1 - Intro 2 - Java Bean Validation 3 - Exception Handling 1 - We…" at bounding box center [351, 173] width 703 height 346
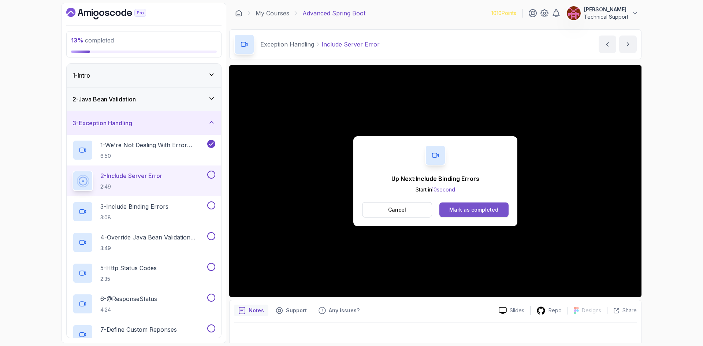
click at [480, 208] on div "Mark as completed" at bounding box center [473, 209] width 49 height 7
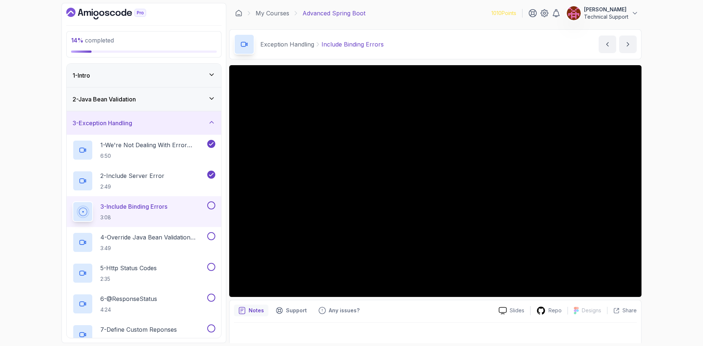
click at [653, 199] on div "14 % completed 1 - Intro 2 - Java Bean Validation 3 - Exception Handling 1 - We…" at bounding box center [351, 173] width 703 height 346
click at [656, 197] on div "14 % completed 1 - Intro 2 - Java Bean Validation 3 - Exception Handling 1 - We…" at bounding box center [351, 173] width 703 height 346
drag, startPoint x: 654, startPoint y: 227, endPoint x: 674, endPoint y: 259, distance: 38.2
click at [674, 259] on div "14 % completed 1 - Intro 2 - Java Bean Validation 3 - Exception Handling 1 - We…" at bounding box center [351, 173] width 703 height 346
click at [684, 210] on div "14 % completed 1 - Intro 2 - Java Bean Validation 3 - Exception Handling 1 - We…" at bounding box center [351, 173] width 703 height 346
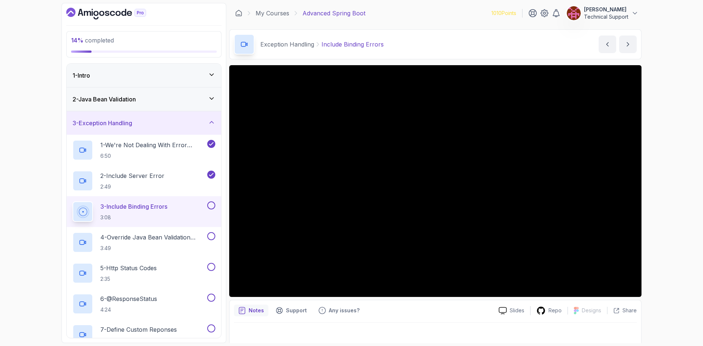
click at [685, 218] on div "14 % completed 1 - Intro 2 - Java Bean Validation 3 - Exception Handling 1 - We…" at bounding box center [351, 173] width 703 height 346
click at [665, 209] on div "14 % completed 1 - Intro 2 - Java Bean Validation 3 - Exception Handling 1 - We…" at bounding box center [351, 173] width 703 height 346
click at [666, 209] on div "14 % completed 1 - Intro 2 - Java Bean Validation 3 - Exception Handling 1 - We…" at bounding box center [351, 173] width 703 height 346
click at [655, 205] on div "14 % completed 1 - Intro 2 - Java Bean Validation 3 - Exception Handling 1 - We…" at bounding box center [351, 173] width 703 height 346
click at [669, 205] on div "14 % completed 1 - Intro 2 - Java Bean Validation 3 - Exception Handling 1 - We…" at bounding box center [351, 173] width 703 height 346
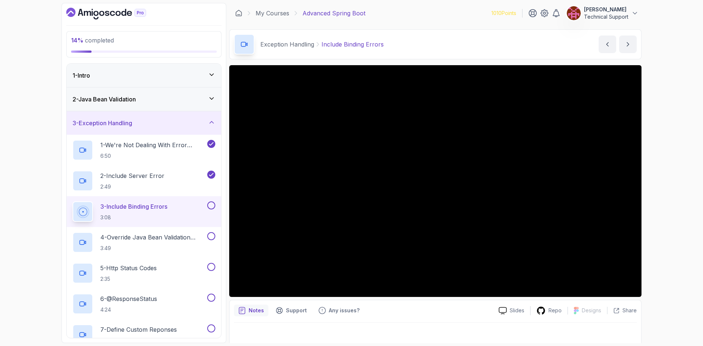
click at [655, 201] on div "14 % completed 1 - Intro 2 - Java Bean Validation 3 - Exception Handling 1 - We…" at bounding box center [351, 173] width 703 height 346
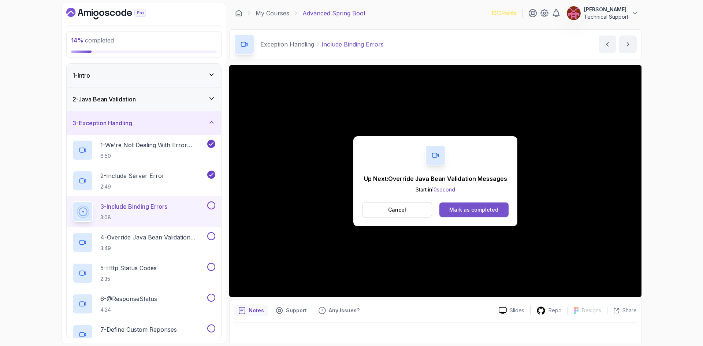
click at [493, 208] on div "Mark as completed" at bounding box center [473, 209] width 49 height 7
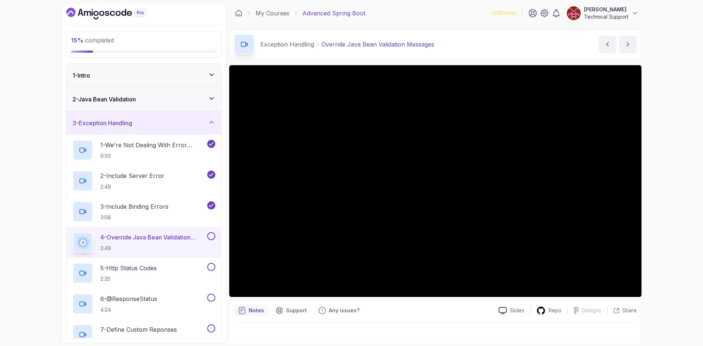
click at [646, 200] on div "15 % completed 1 - Intro 2 - Java Bean Validation 3 - Exception Handling 1 - We…" at bounding box center [351, 173] width 703 height 346
click at [653, 194] on div "15 % completed 1 - Intro 2 - Java Bean Validation 3 - Exception Handling 1 - We…" at bounding box center [351, 173] width 703 height 346
drag, startPoint x: 655, startPoint y: 191, endPoint x: 683, endPoint y: 246, distance: 61.2
click at [683, 246] on div "15 % completed 1 - Intro 2 - Java Bean Validation 3 - Exception Handling 1 - We…" at bounding box center [351, 173] width 703 height 346
click at [687, 192] on div "15 % completed 1 - Intro 2 - Java Bean Validation 3 - Exception Handling 1 - We…" at bounding box center [351, 173] width 703 height 346
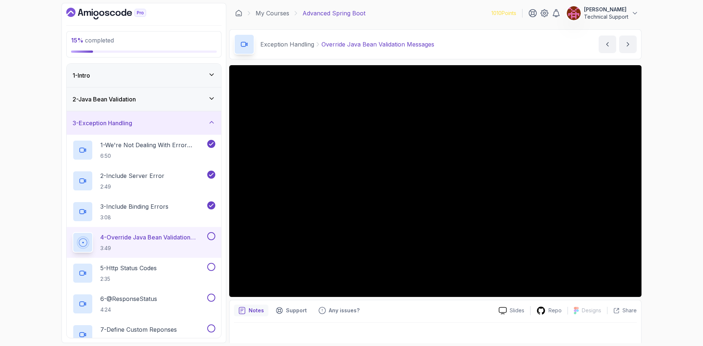
click at [670, 184] on div "15 % completed 1 - Intro 2 - Java Bean Validation 3 - Exception Handling 1 - We…" at bounding box center [351, 173] width 703 height 346
click at [667, 182] on div "15 % completed 1 - Intro 2 - Java Bean Validation 3 - Exception Handling 1 - We…" at bounding box center [351, 173] width 703 height 346
click at [657, 199] on div "15 % completed 1 - Intro 2 - Java Bean Validation 3 - Exception Handling 1 - We…" at bounding box center [351, 173] width 703 height 346
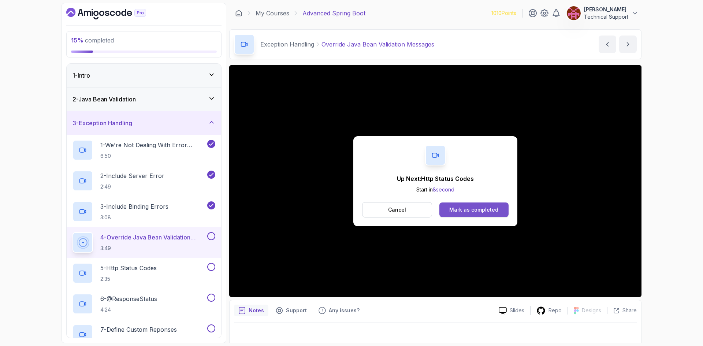
click at [464, 206] on div "Mark as completed" at bounding box center [473, 209] width 49 height 7
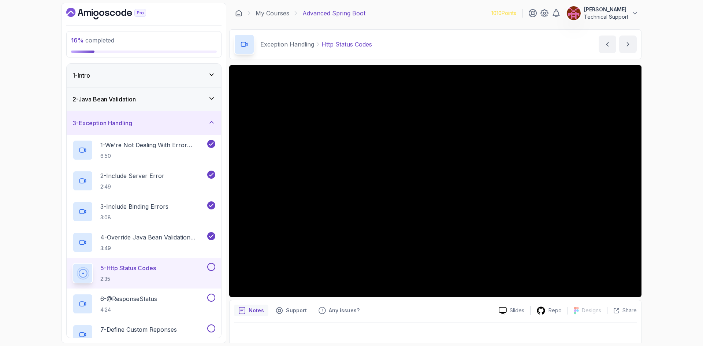
click at [669, 187] on div "16 % completed 1 - Intro 2 - Java Bean Validation 3 - Exception Handling 1 - We…" at bounding box center [351, 173] width 703 height 346
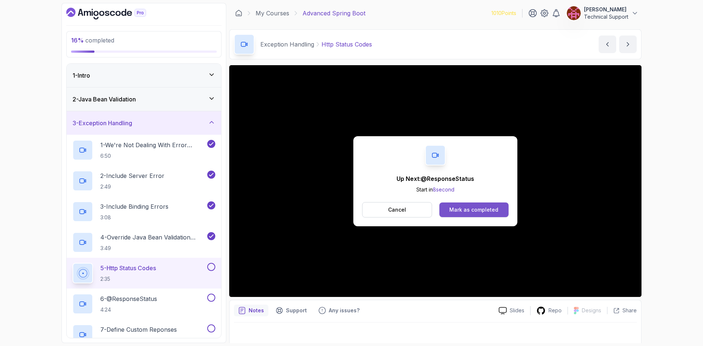
click at [460, 211] on div "Mark as completed" at bounding box center [473, 209] width 49 height 7
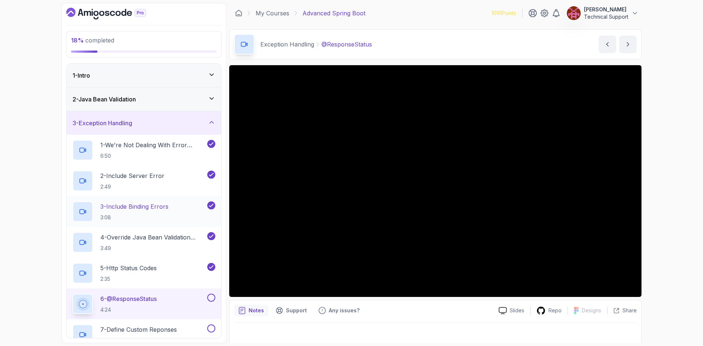
click at [76, 196] on div "18 % completed 1 - Intro 2 - Java Bean Validation 3 - Exception Handling 1 - We…" at bounding box center [143, 173] width 165 height 340
click at [42, 205] on div "18 % completed 1 - Intro 2 - Java Bean Validation 3 - Exception Handling 1 - We…" at bounding box center [351, 173] width 703 height 346
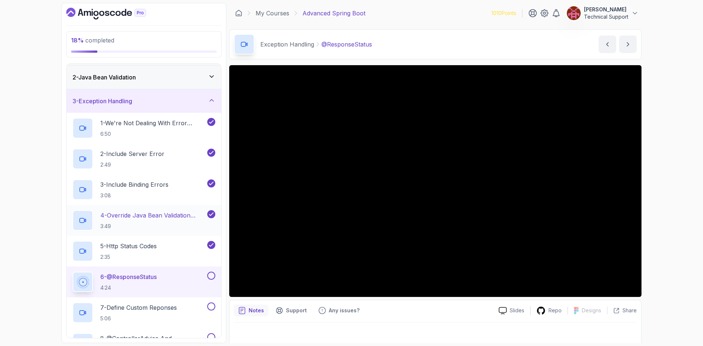
scroll to position [110, 0]
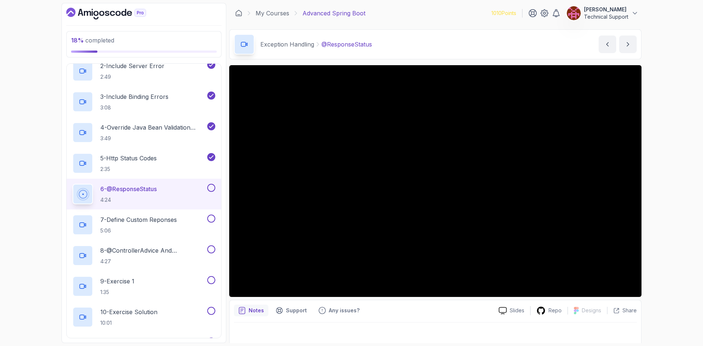
click at [674, 209] on div "18 % completed 1 - Intro 2 - Java Bean Validation 3 - Exception Handling 1 - We…" at bounding box center [351, 173] width 703 height 346
click at [656, 205] on div "18 % completed 1 - Intro 2 - Java Bean Validation 3 - Exception Handling 1 - We…" at bounding box center [351, 173] width 703 height 346
click at [671, 218] on div "18 % completed 1 - Intro 2 - Java Bean Validation 3 - Exception Handling 1 - We…" at bounding box center [351, 173] width 703 height 346
click at [663, 216] on div "18 % completed 1 - Intro 2 - Java Bean Validation 3 - Exception Handling 1 - We…" at bounding box center [351, 173] width 703 height 346
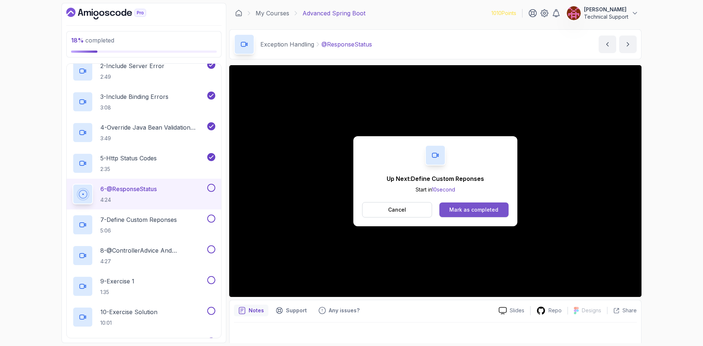
click at [468, 209] on div "Mark as completed" at bounding box center [473, 209] width 49 height 7
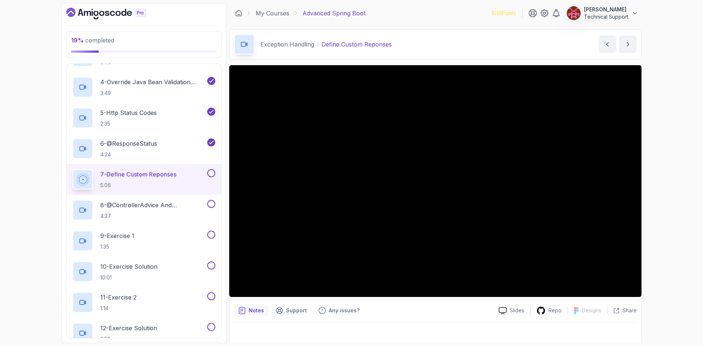
scroll to position [146, 0]
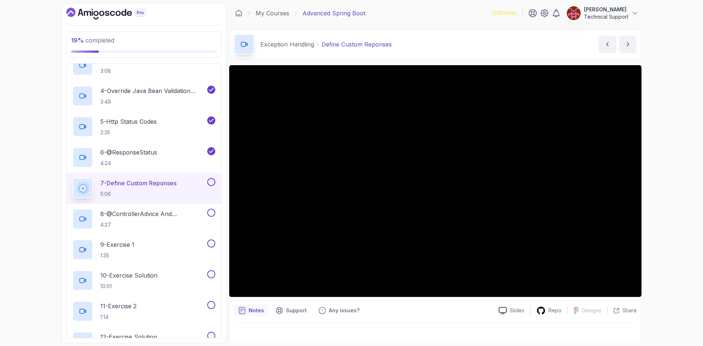
click at [656, 197] on div "19 % completed 1 - Intro 2 - Java Bean Validation 3 - Exception Handling 1 - We…" at bounding box center [351, 173] width 703 height 346
click at [674, 190] on div "19 % completed 1 - Intro 2 - Java Bean Validation 3 - Exception Handling 1 - We…" at bounding box center [351, 173] width 703 height 346
click at [663, 190] on div "19 % completed 1 - Intro 2 - Java Bean Validation 3 - Exception Handling 1 - We…" at bounding box center [351, 173] width 703 height 346
click at [660, 182] on div "19 % completed 1 - Intro 2 - Java Bean Validation 3 - Exception Handling 1 - We…" at bounding box center [351, 173] width 703 height 346
click at [672, 203] on div "19 % completed 1 - Intro 2 - Java Bean Validation 3 - Exception Handling 1 - We…" at bounding box center [351, 173] width 703 height 346
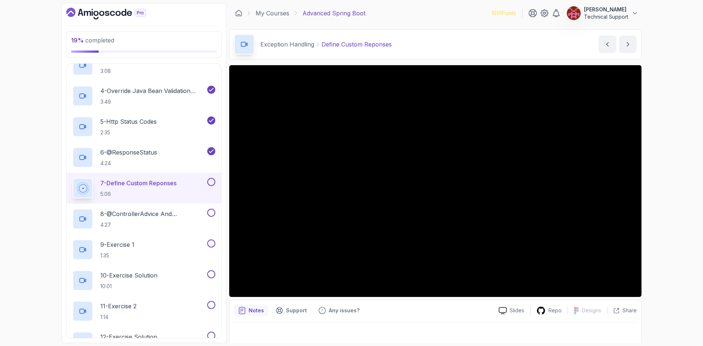
click at [659, 206] on div "19 % completed 1 - Intro 2 - Java Bean Validation 3 - Exception Handling 1 - We…" at bounding box center [351, 173] width 703 height 346
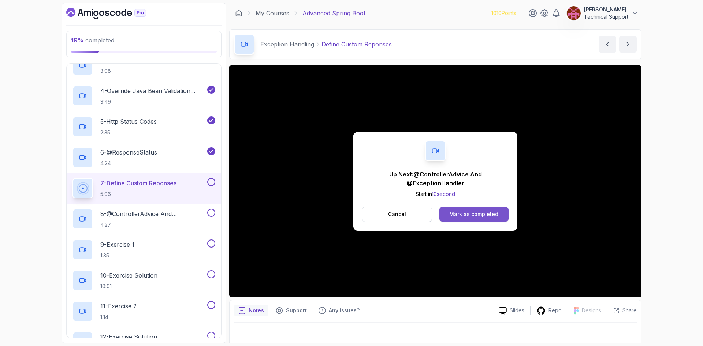
click at [470, 216] on div "Mark as completed" at bounding box center [473, 213] width 49 height 7
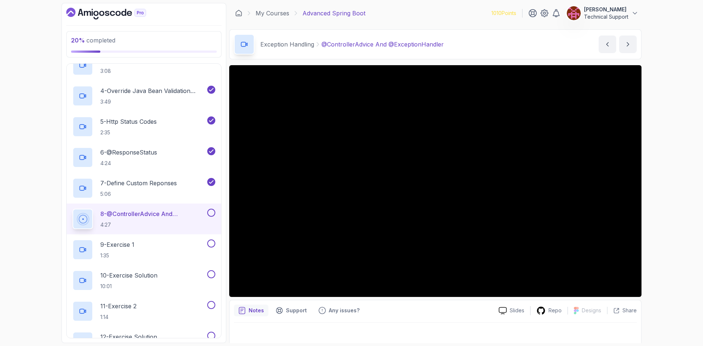
click at [659, 201] on div "20 % completed 1 - Intro 2 - Java Bean Validation 3 - Exception Handling 1 - We…" at bounding box center [351, 173] width 703 height 346
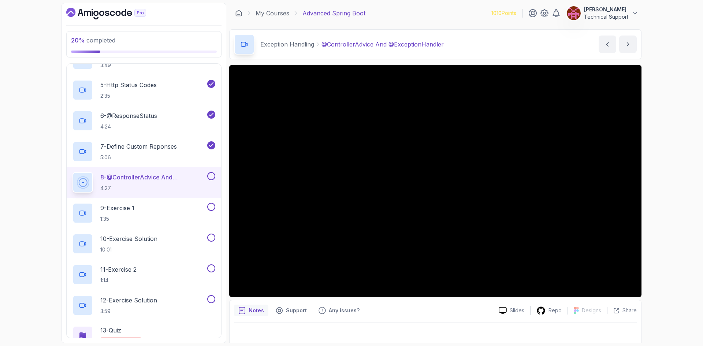
click at [660, 216] on div "20 % completed 1 - Intro 2 - Java Bean Validation 3 - Exception Handling 1 - We…" at bounding box center [351, 173] width 703 height 346
click at [666, 214] on div "20 % completed 1 - Intro 2 - Java Bean Validation 3 - Exception Handling 1 - We…" at bounding box center [351, 173] width 703 height 346
click at [673, 213] on div "20 % completed 1 - Intro 2 - Java Bean Validation 3 - Exception Handling 1 - We…" at bounding box center [351, 173] width 703 height 346
click at [664, 201] on div "20 % completed 1 - Intro 2 - Java Bean Validation 3 - Exception Handling 1 - We…" at bounding box center [351, 173] width 703 height 346
click at [661, 201] on div "20 % completed 1 - Intro 2 - Java Bean Validation 3 - Exception Handling 1 - We…" at bounding box center [351, 173] width 703 height 346
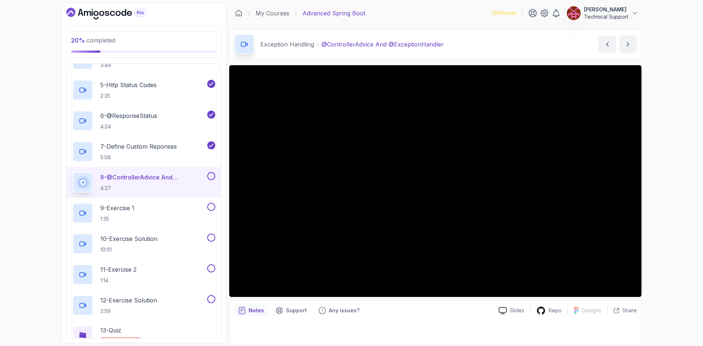
click at [671, 194] on div "20 % completed 1 - Intro 2 - Java Bean Validation 3 - Exception Handling 1 - We…" at bounding box center [351, 173] width 703 height 346
click at [664, 181] on div "20 % completed 1 - Intro 2 - Java Bean Validation 3 - Exception Handling 1 - We…" at bounding box center [351, 173] width 703 height 346
click at [681, 219] on div "20 % completed 1 - Intro 2 - Java Bean Validation 3 - Exception Handling 1 - We…" at bounding box center [351, 173] width 703 height 346
click at [655, 203] on div "20 % completed 1 - Intro 2 - Java Bean Validation 3 - Exception Handling 1 - We…" at bounding box center [351, 173] width 703 height 346
click at [661, 210] on div "20 % completed 1 - Intro 2 - Java Bean Validation 3 - Exception Handling 1 - We…" at bounding box center [351, 173] width 703 height 346
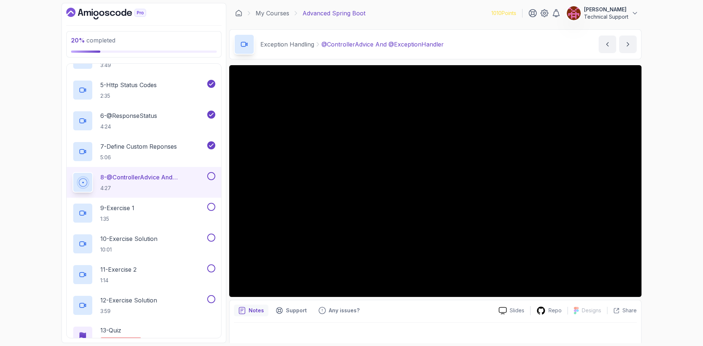
click at [654, 196] on div "20 % completed 1 - Intro 2 - Java Bean Validation 3 - Exception Handling 1 - We…" at bounding box center [351, 173] width 703 height 346
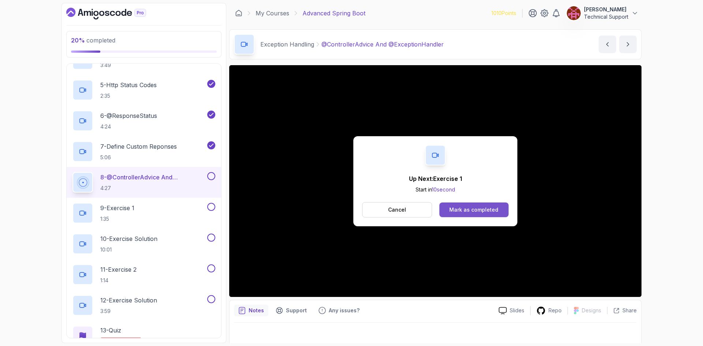
click at [457, 205] on button "Mark as completed" at bounding box center [473, 209] width 69 height 15
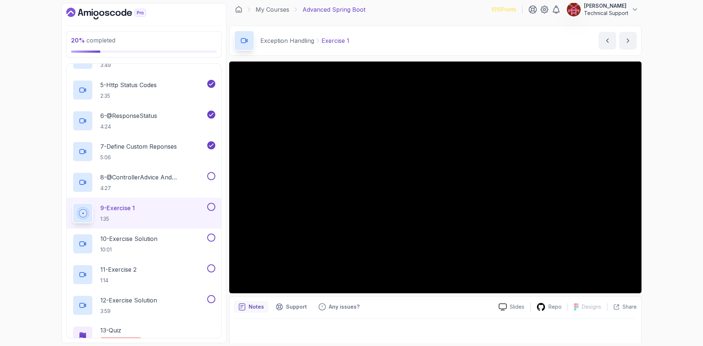
scroll to position [5, 0]
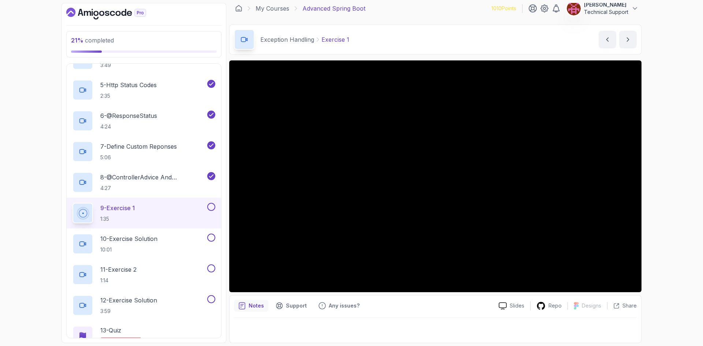
click at [671, 222] on div "21 % completed 1 - Intro 2 - Java Bean Validation 3 - Exception Handling 1 - We…" at bounding box center [351, 173] width 703 height 346
drag, startPoint x: 656, startPoint y: 218, endPoint x: 665, endPoint y: 248, distance: 31.6
click at [665, 248] on div "21 % completed 1 - Intro 2 - Java Bean Validation 3 - Exception Handling 1 - We…" at bounding box center [351, 173] width 703 height 346
